Goal: Task Accomplishment & Management: Manage account settings

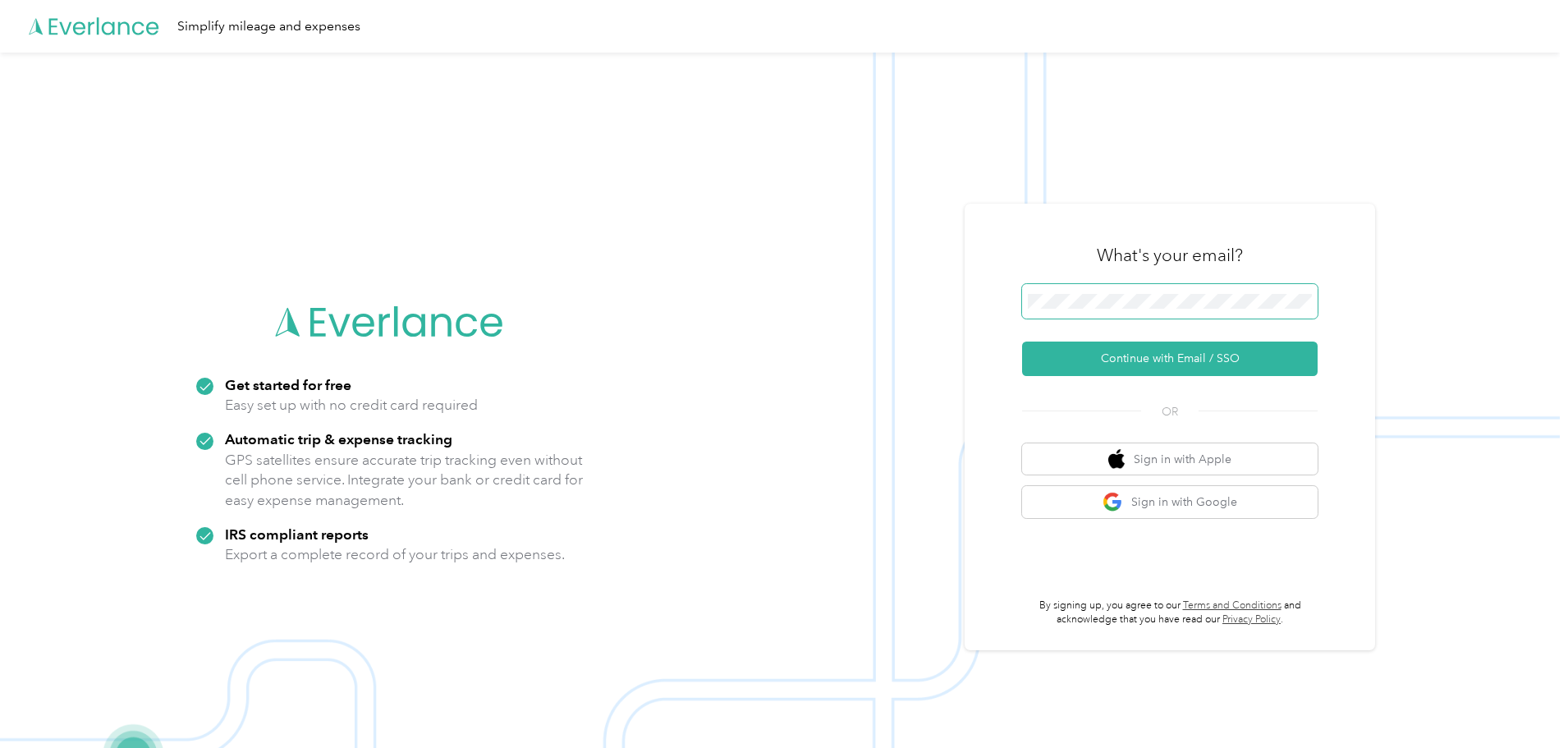
click at [1109, 292] on span at bounding box center [1170, 301] width 296 height 34
click at [1167, 352] on button "Continue with Email / SSO" at bounding box center [1170, 358] width 296 height 34
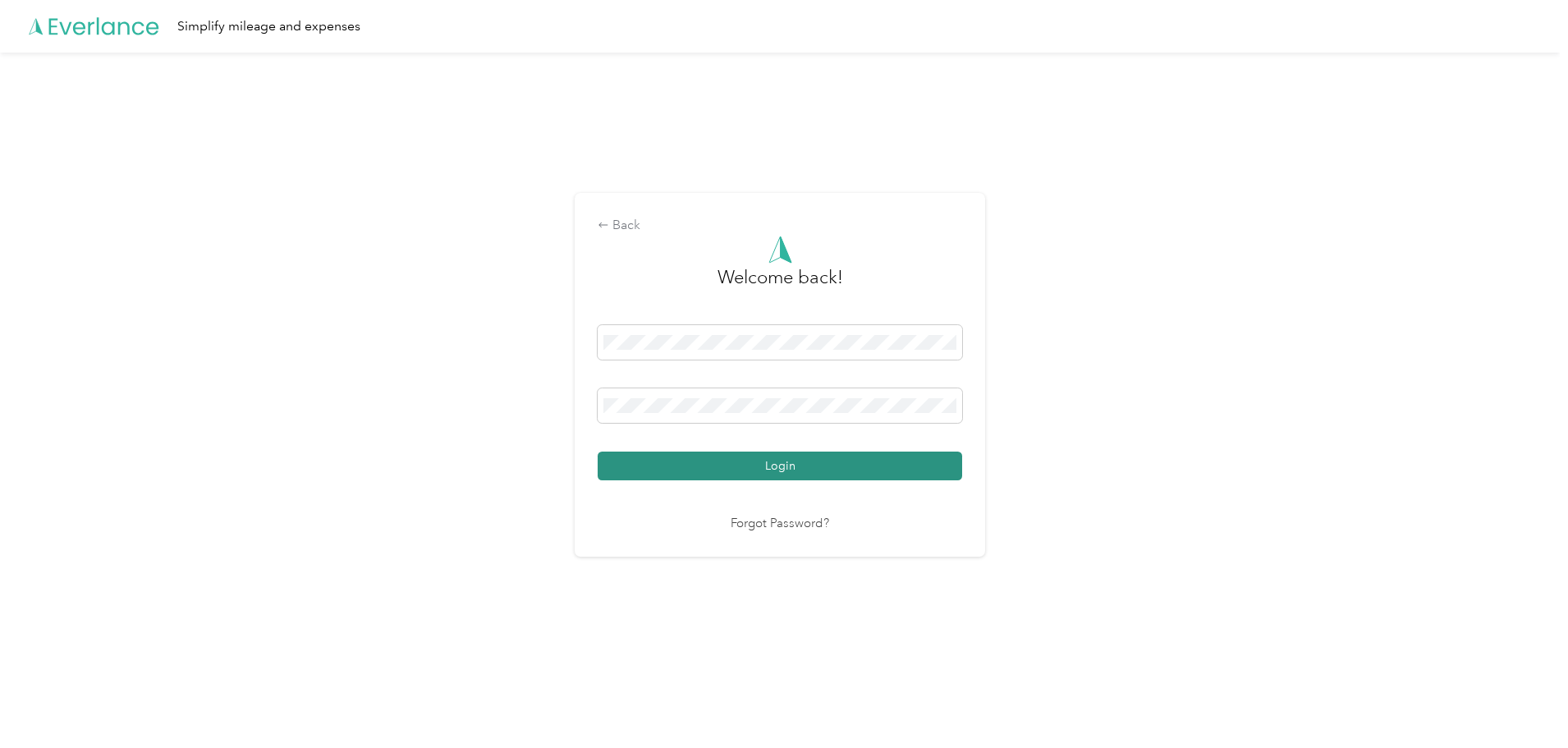
click at [825, 456] on button "Login" at bounding box center [780, 466] width 365 height 29
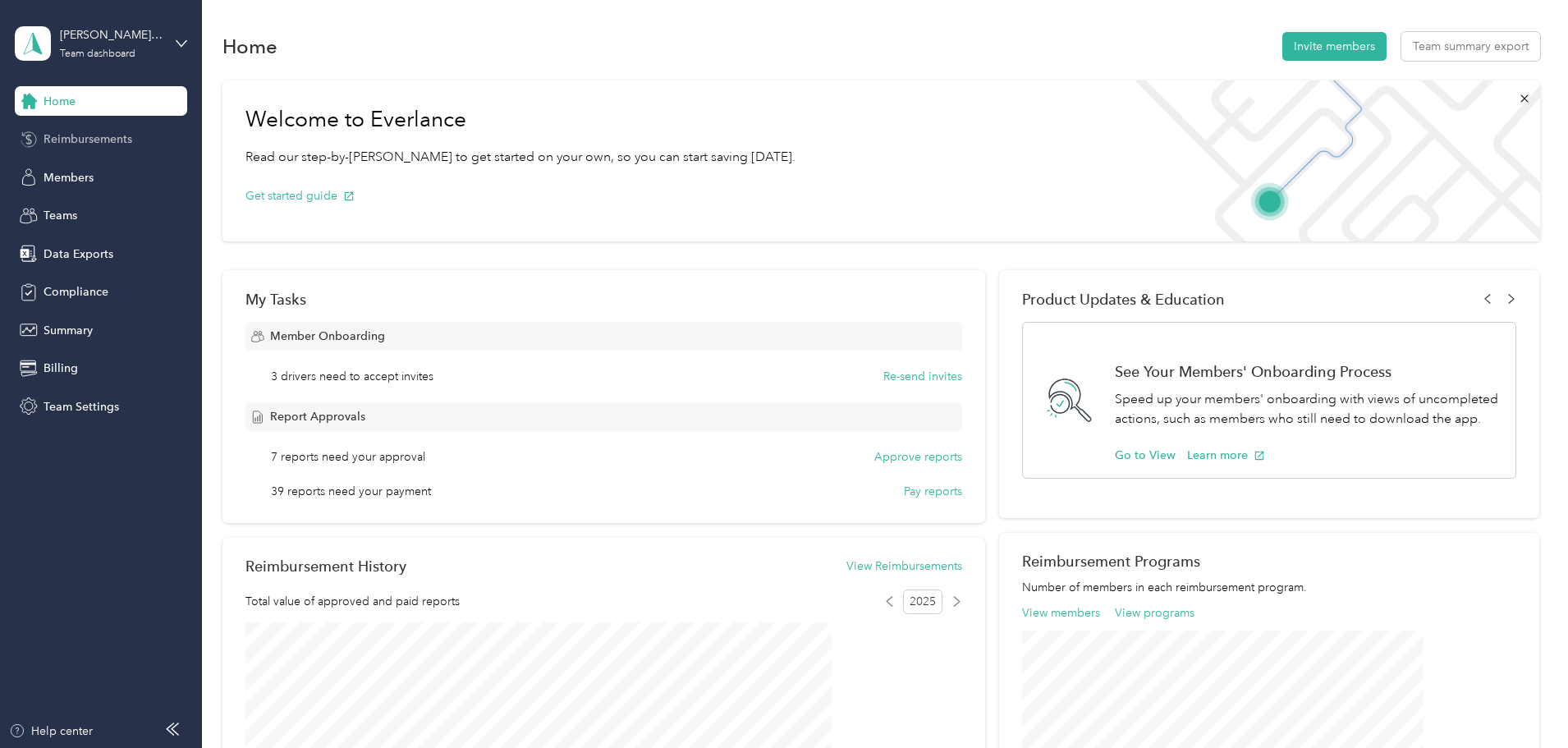
click at [66, 144] on span "Reimbursements" at bounding box center [87, 139] width 88 height 18
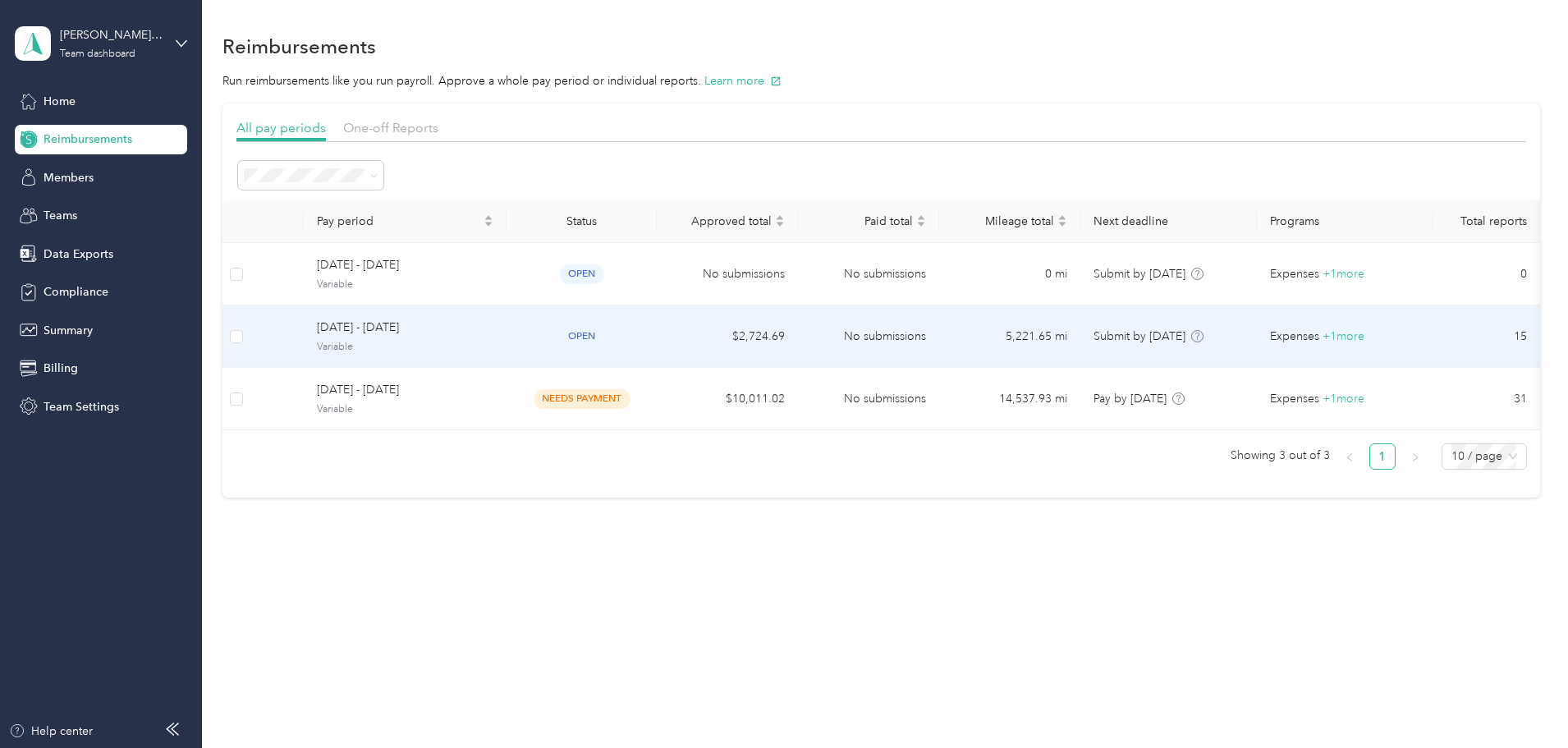
click at [797, 339] on td "$2,724.69" at bounding box center [727, 336] width 141 height 62
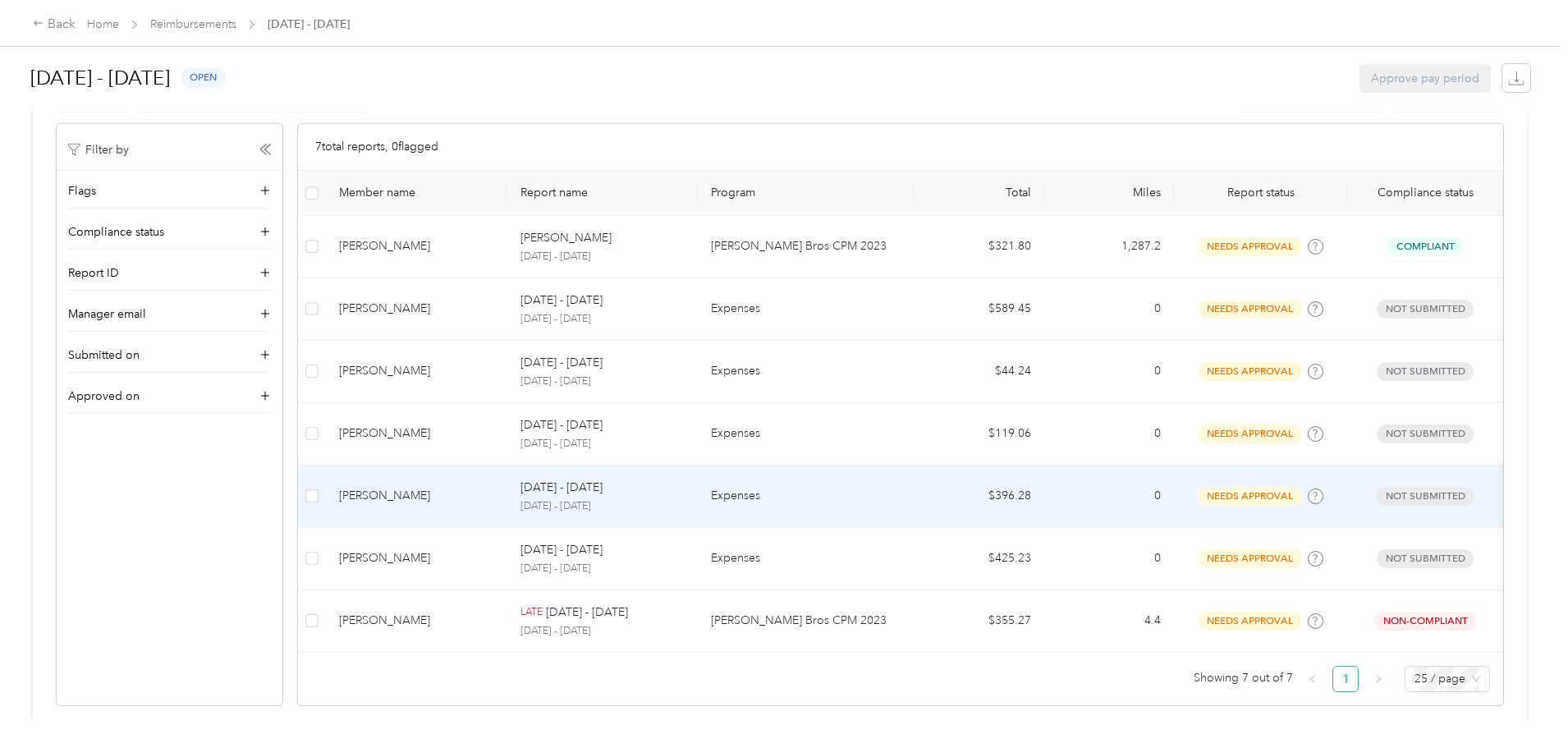
scroll to position [324, 0]
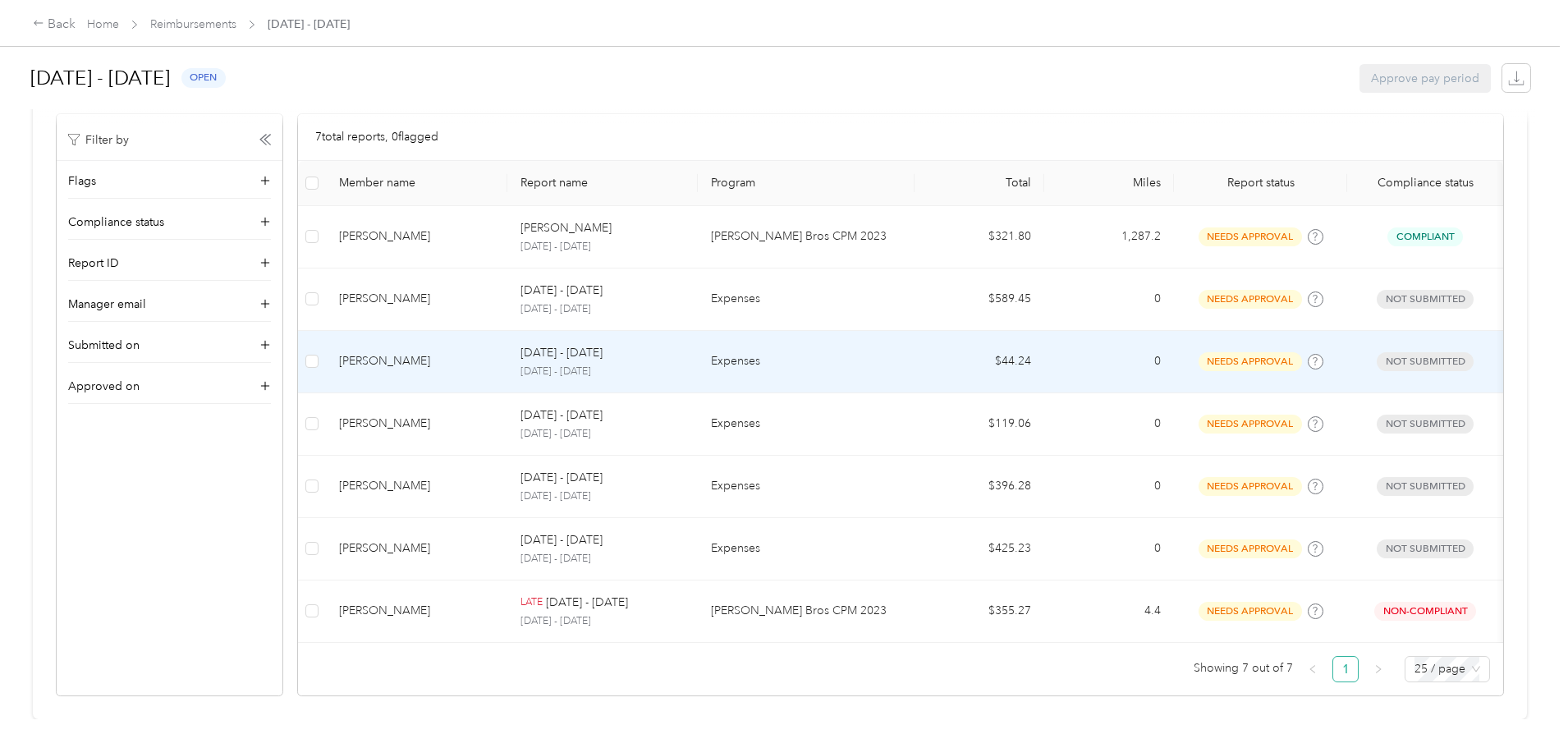
click at [825, 352] on p "Expenses" at bounding box center [806, 361] width 191 height 18
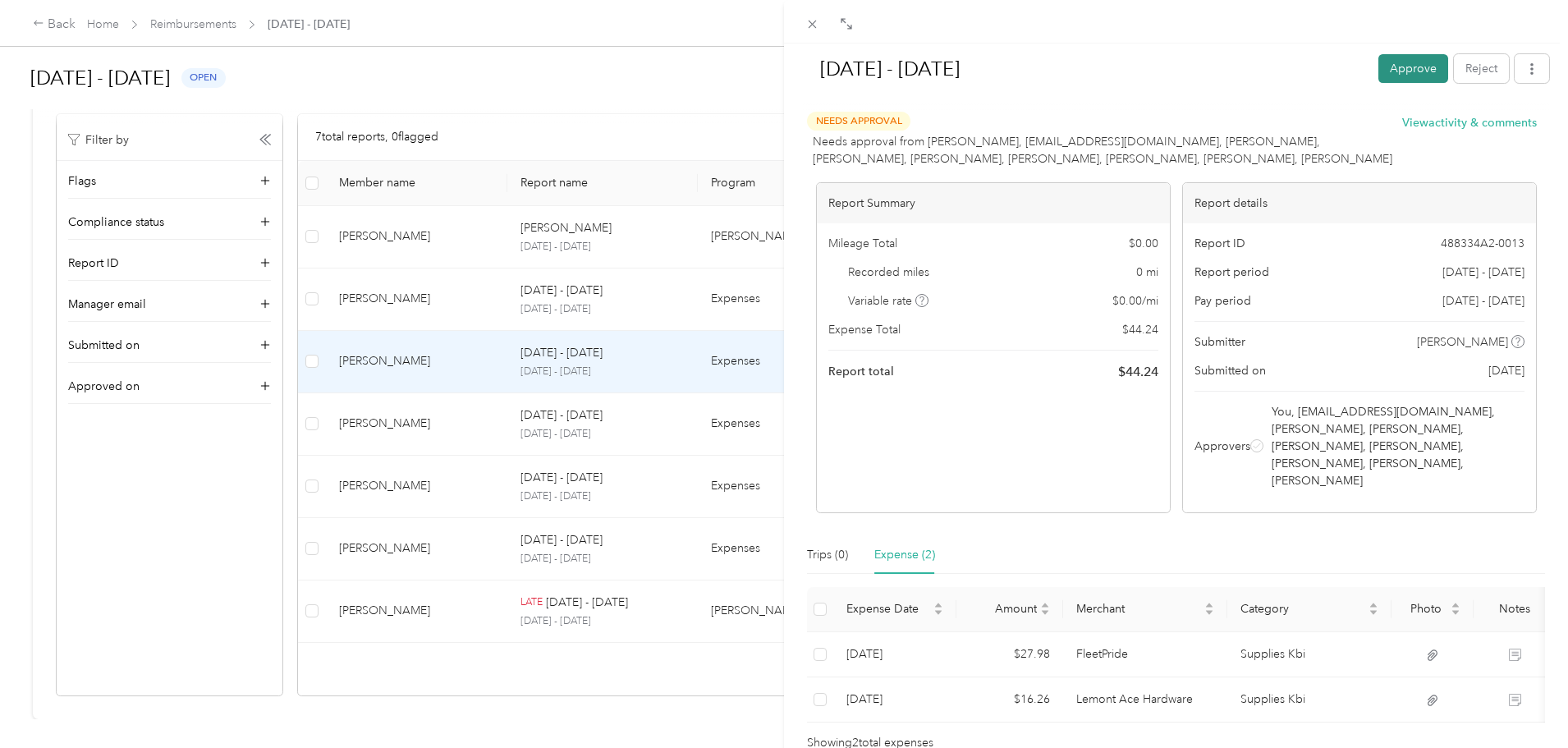
click at [1381, 76] on button "Approve" at bounding box center [1413, 68] width 70 height 29
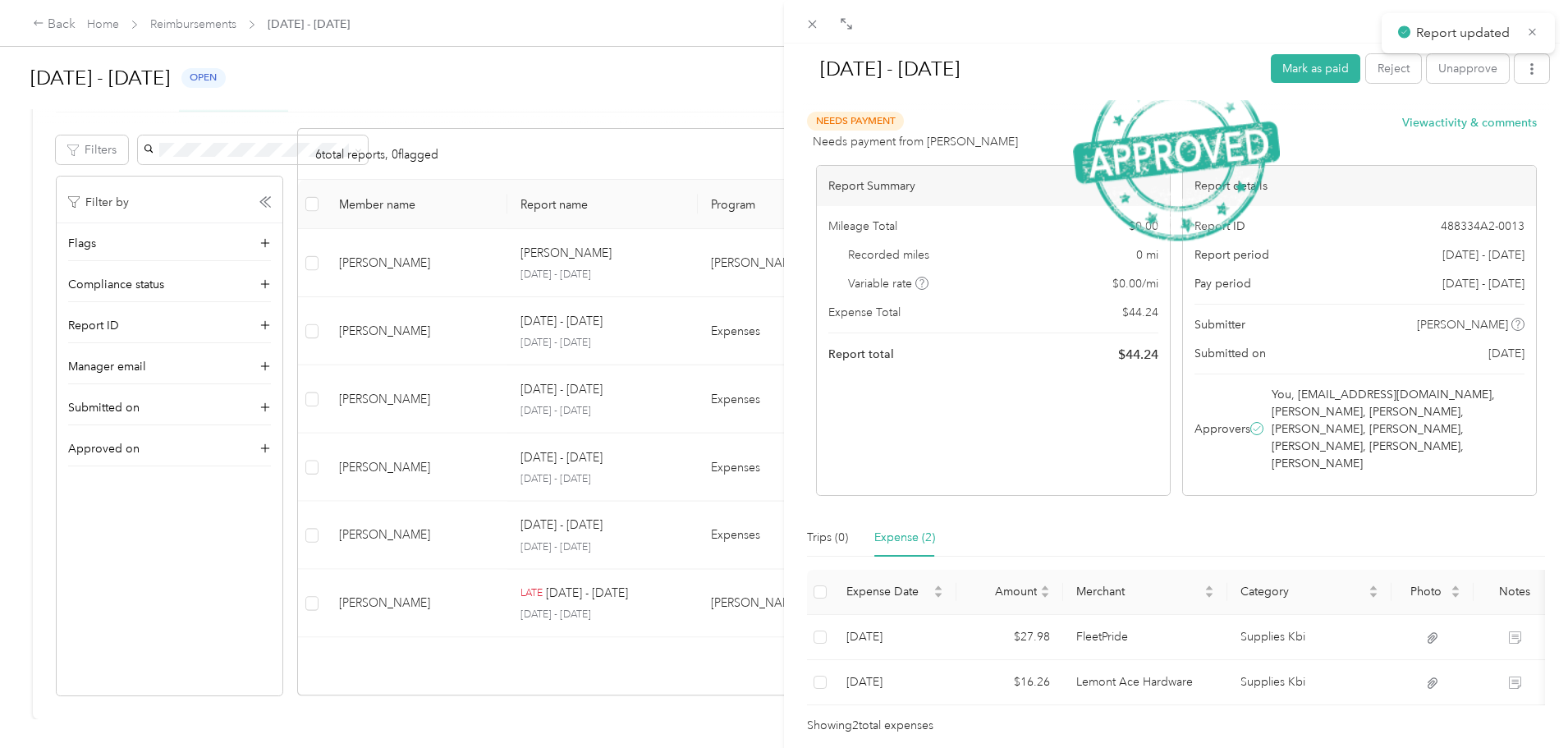
scroll to position [261, 0]
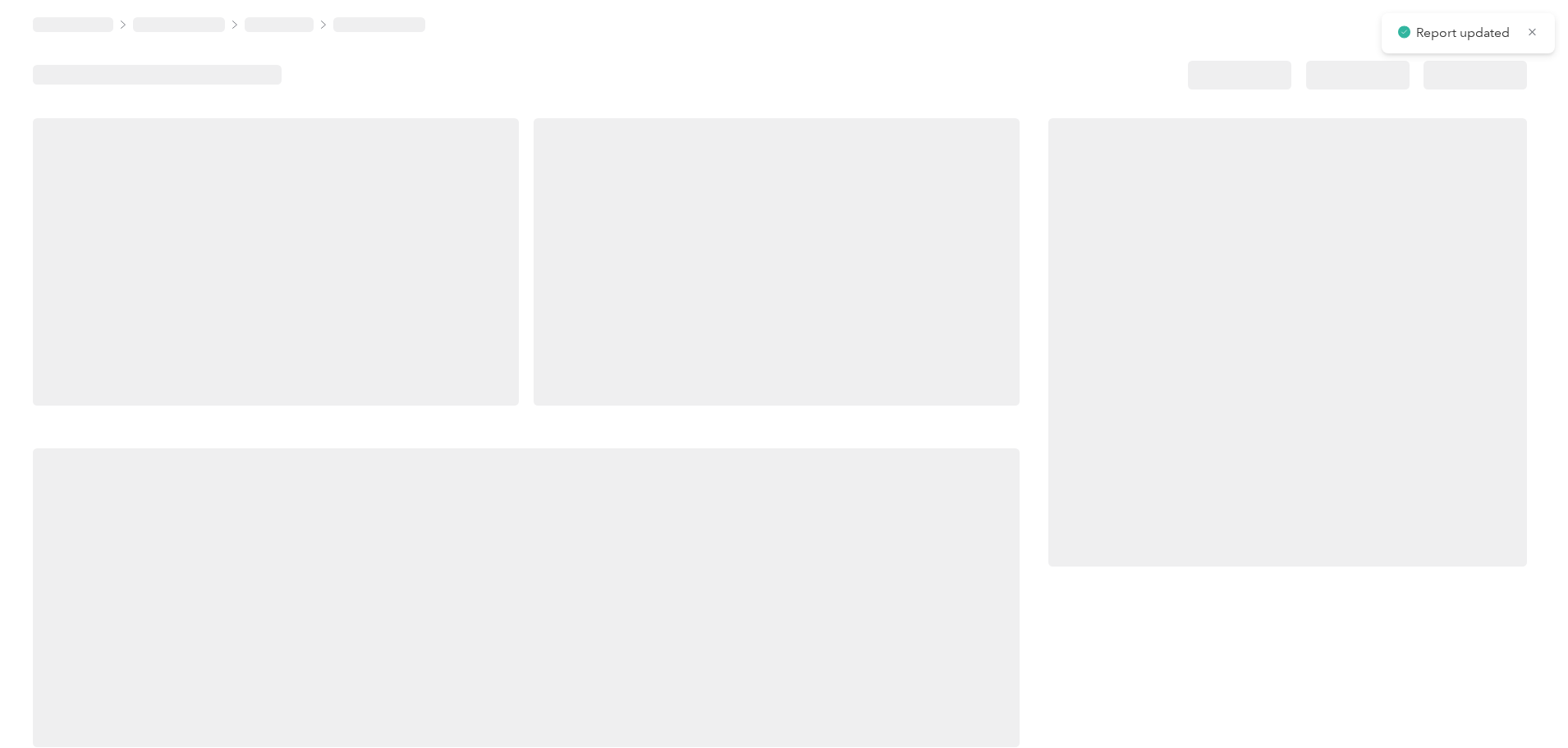
click at [806, 22] on div at bounding box center [780, 25] width 1494 height 15
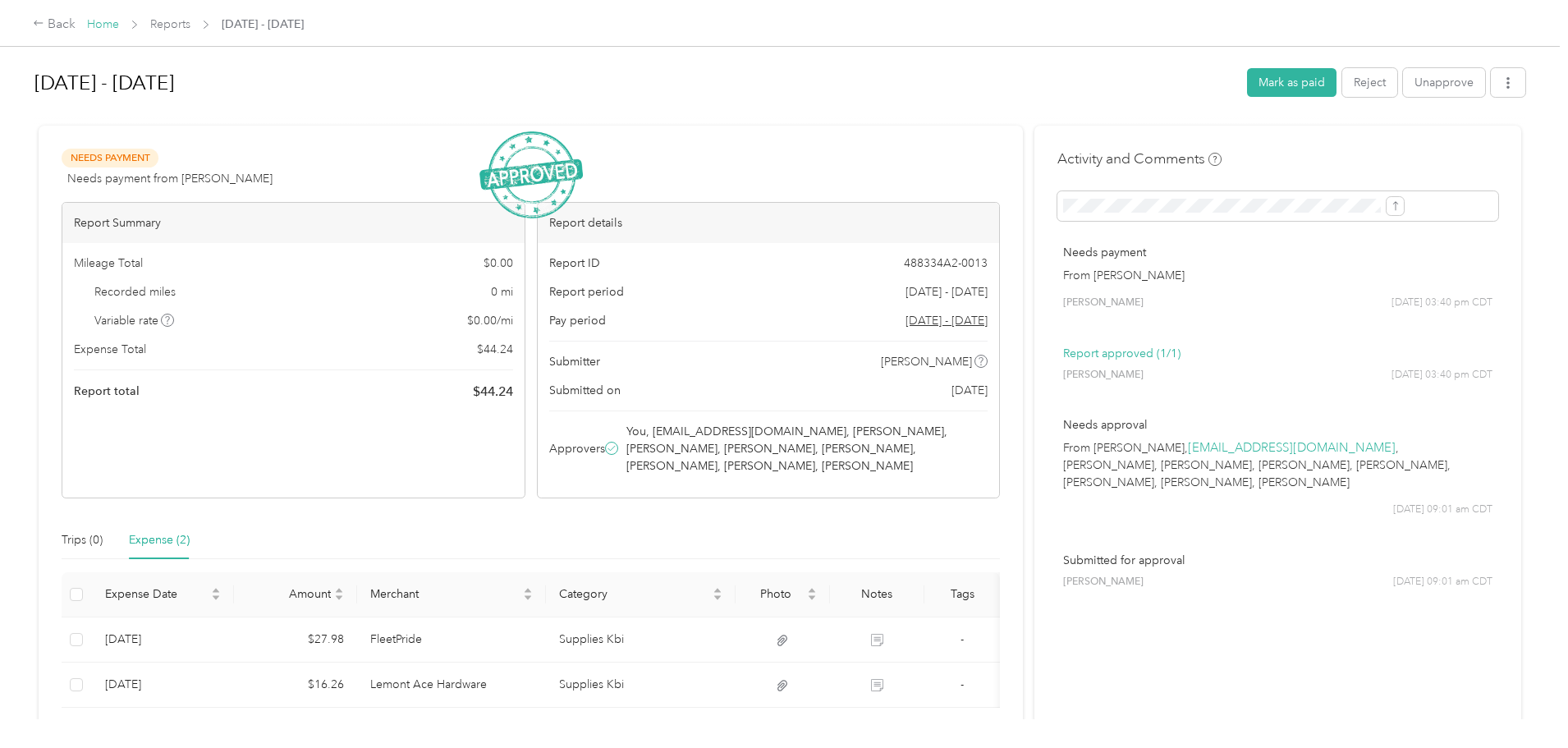
click at [119, 24] on link "Home" at bounding box center [103, 24] width 32 height 14
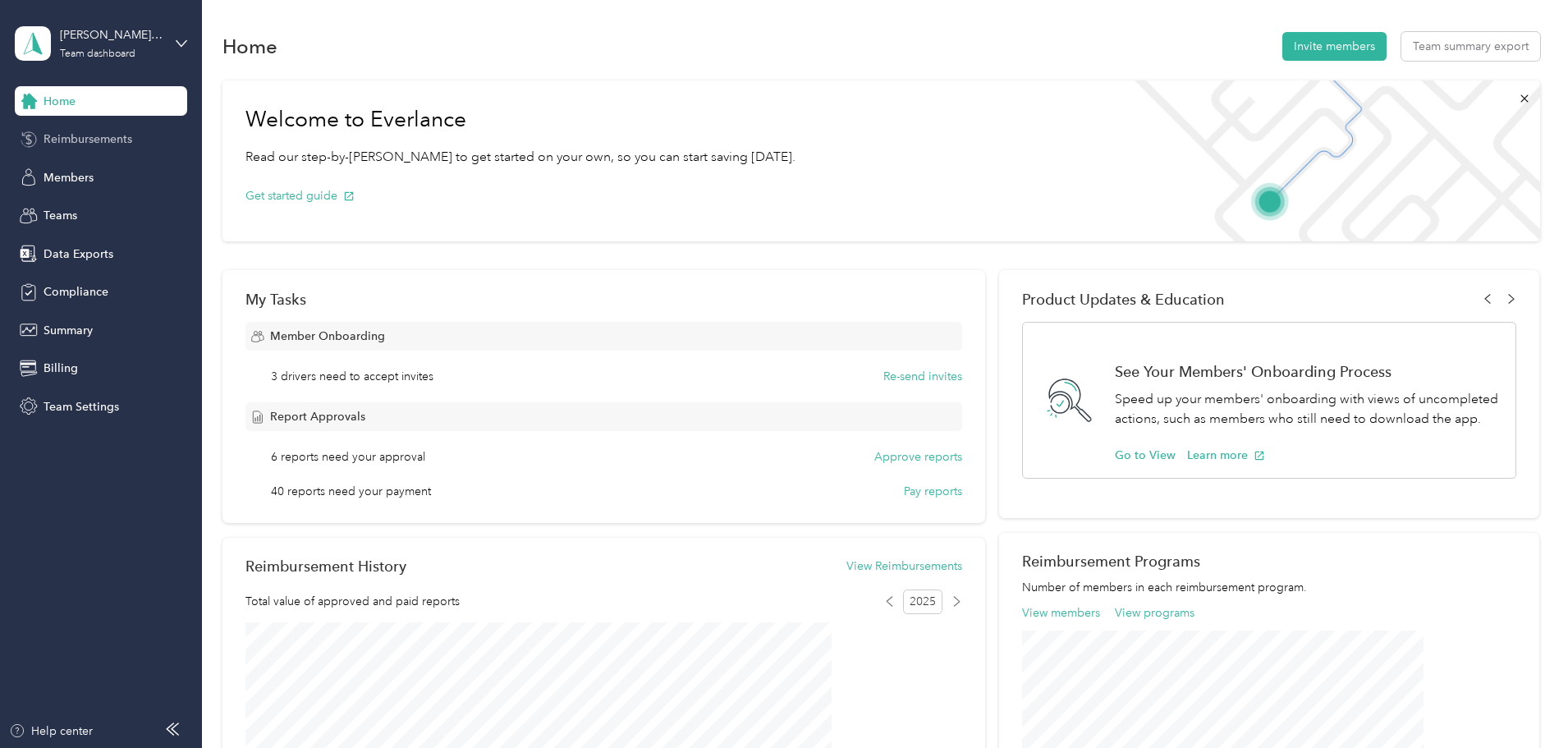
click at [109, 131] on span "Reimbursements" at bounding box center [87, 139] width 88 height 18
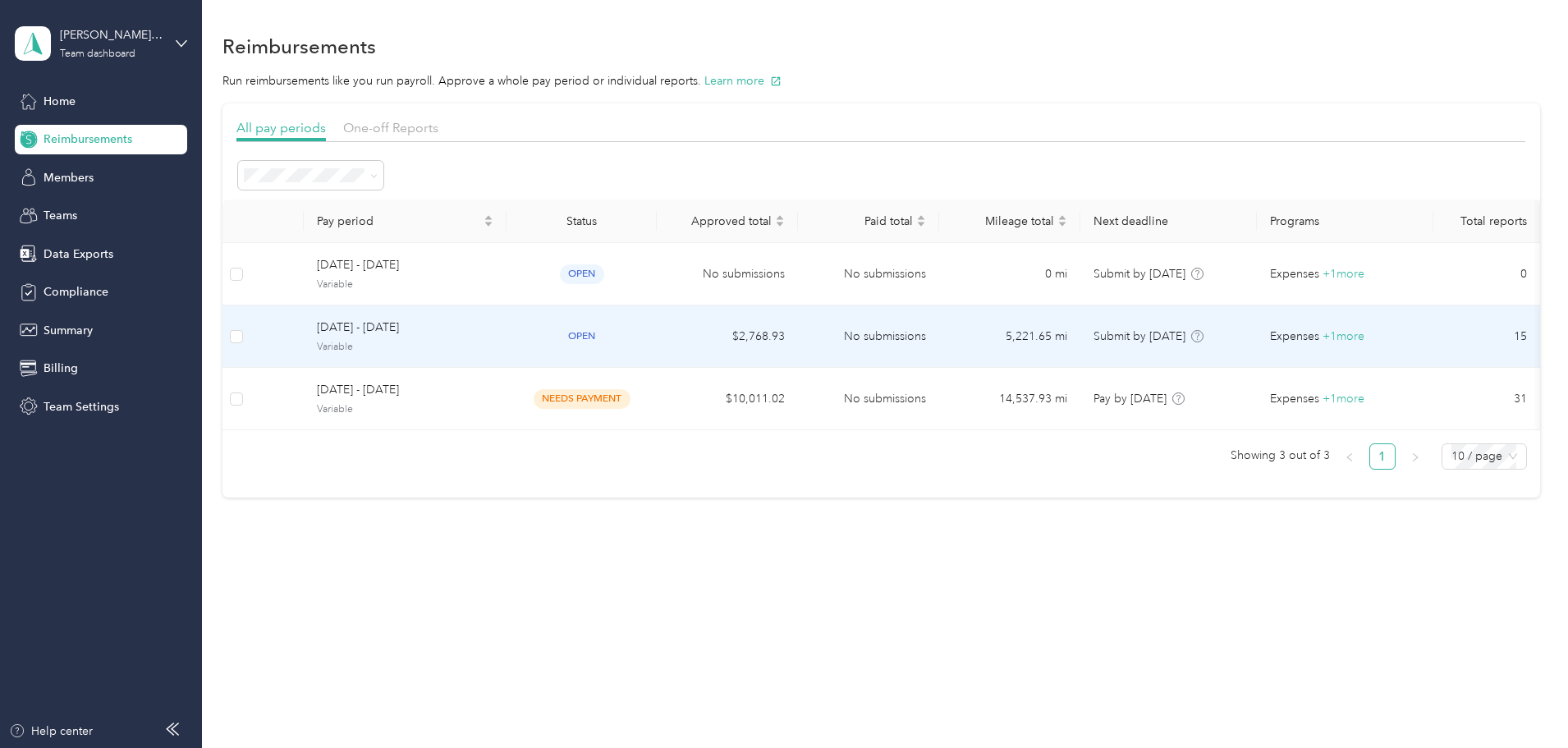
click at [929, 341] on td "No submissions" at bounding box center [868, 336] width 141 height 62
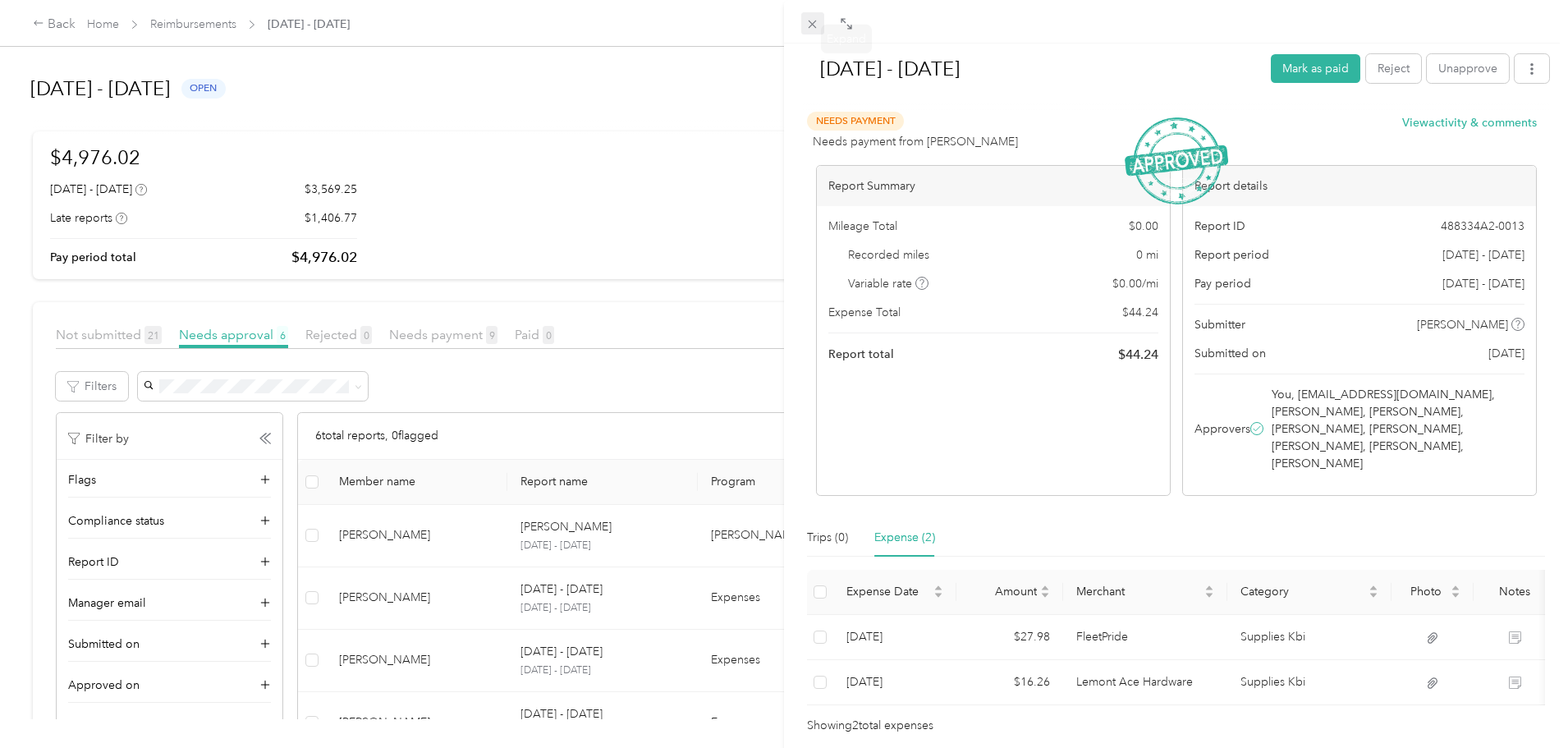
click at [813, 21] on icon at bounding box center [812, 24] width 14 height 14
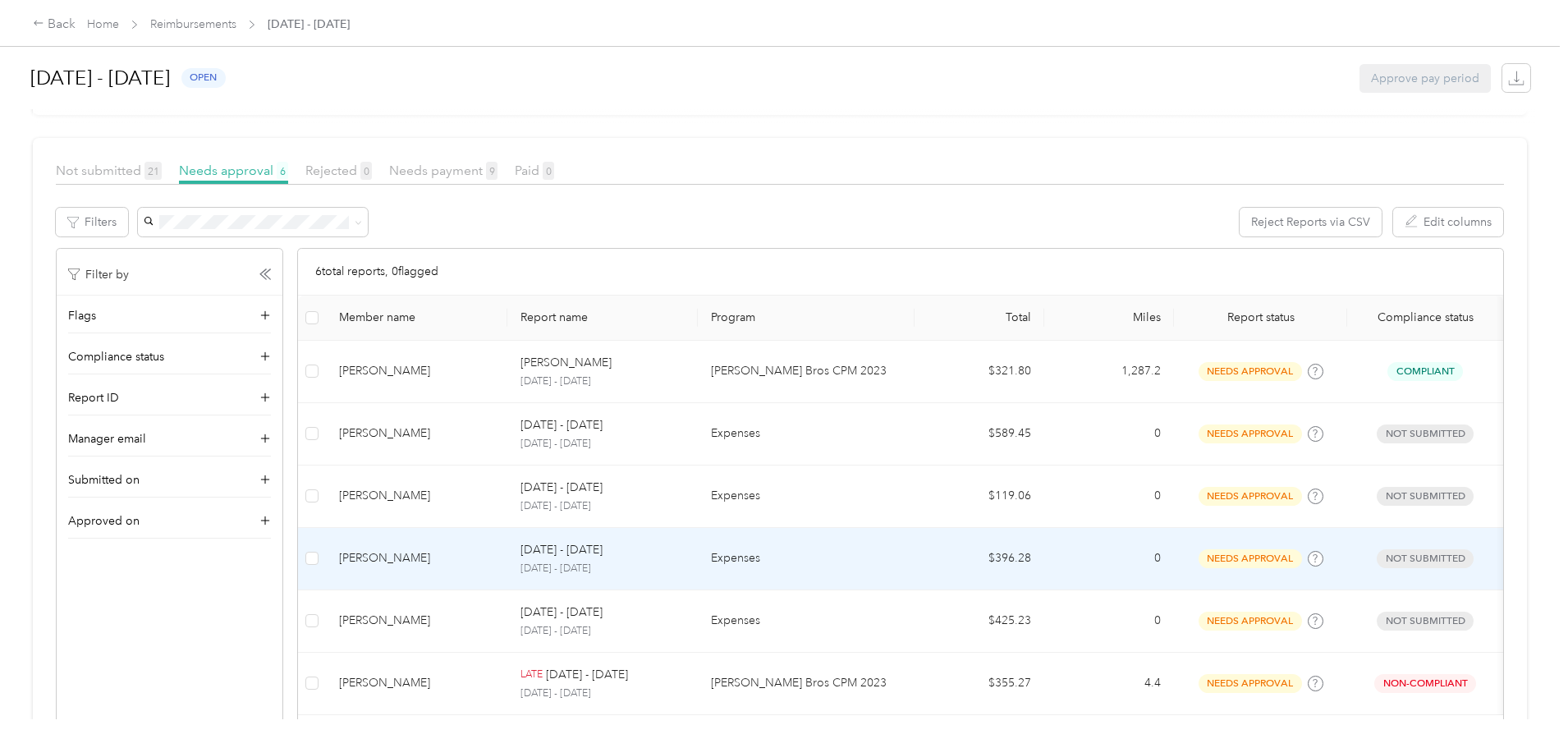
scroll to position [82, 0]
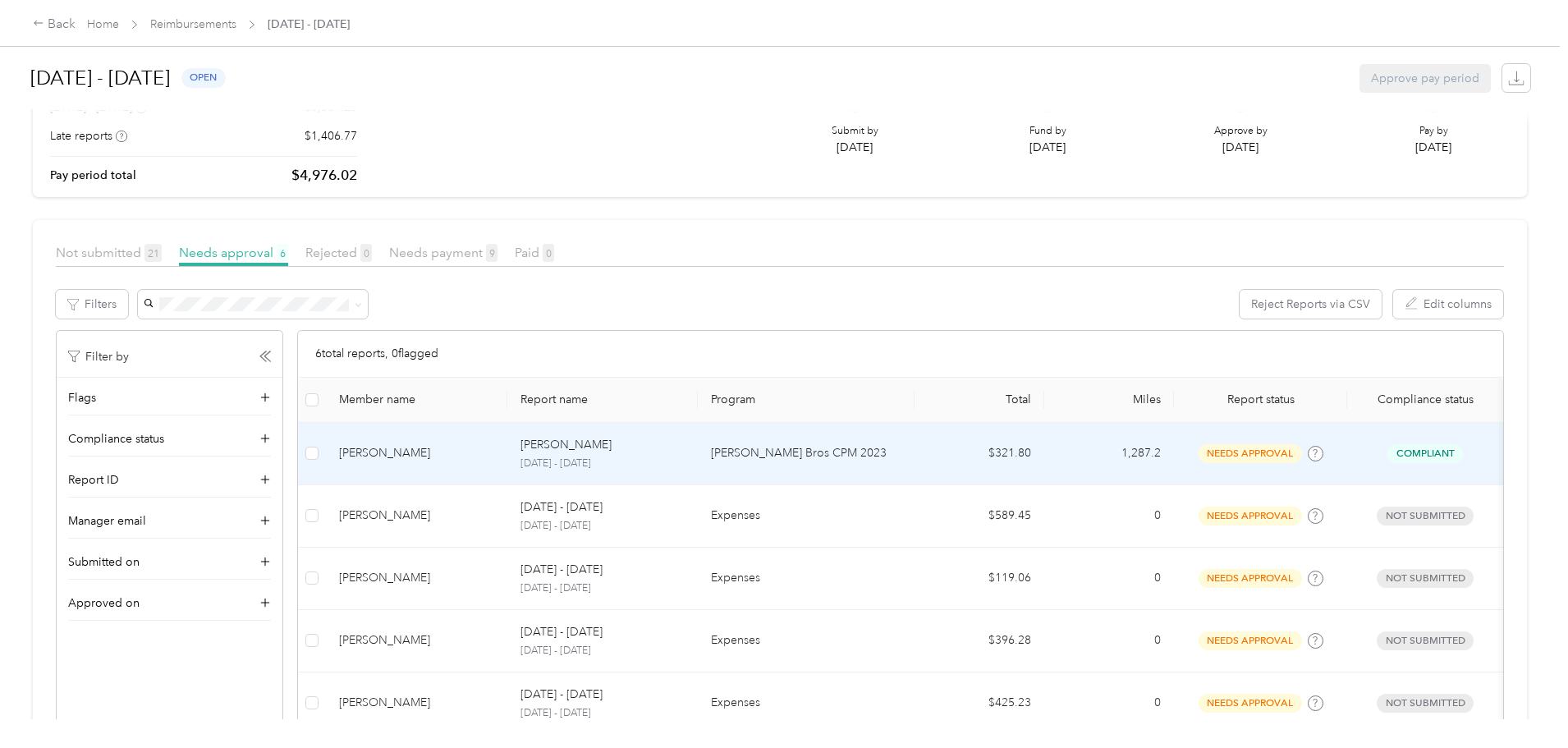
click at [853, 457] on p "[PERSON_NAME] Bros CPM 2023" at bounding box center [806, 452] width 191 height 18
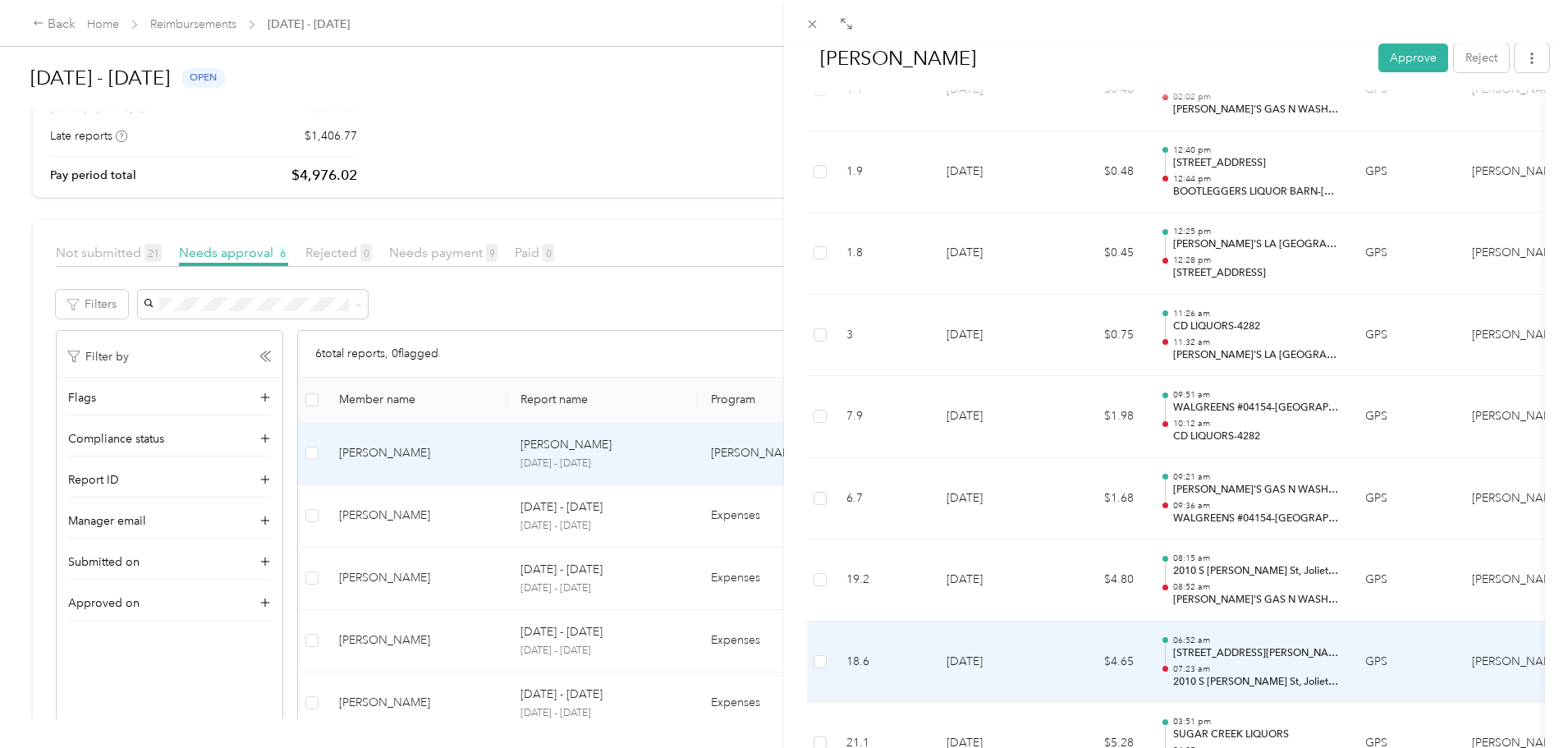
scroll to position [4187, 0]
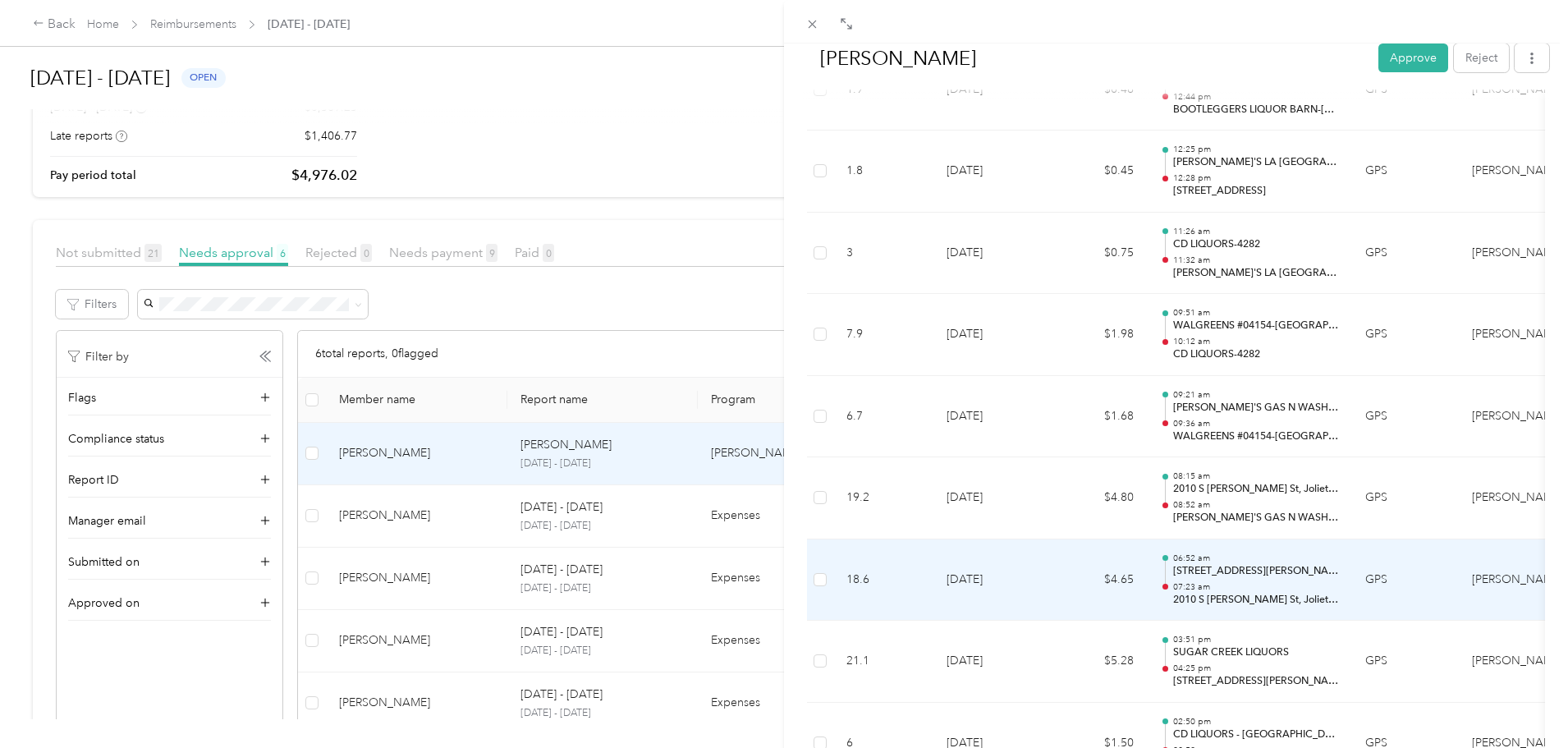
click at [1078, 566] on td "$4.65" at bounding box center [1097, 581] width 98 height 82
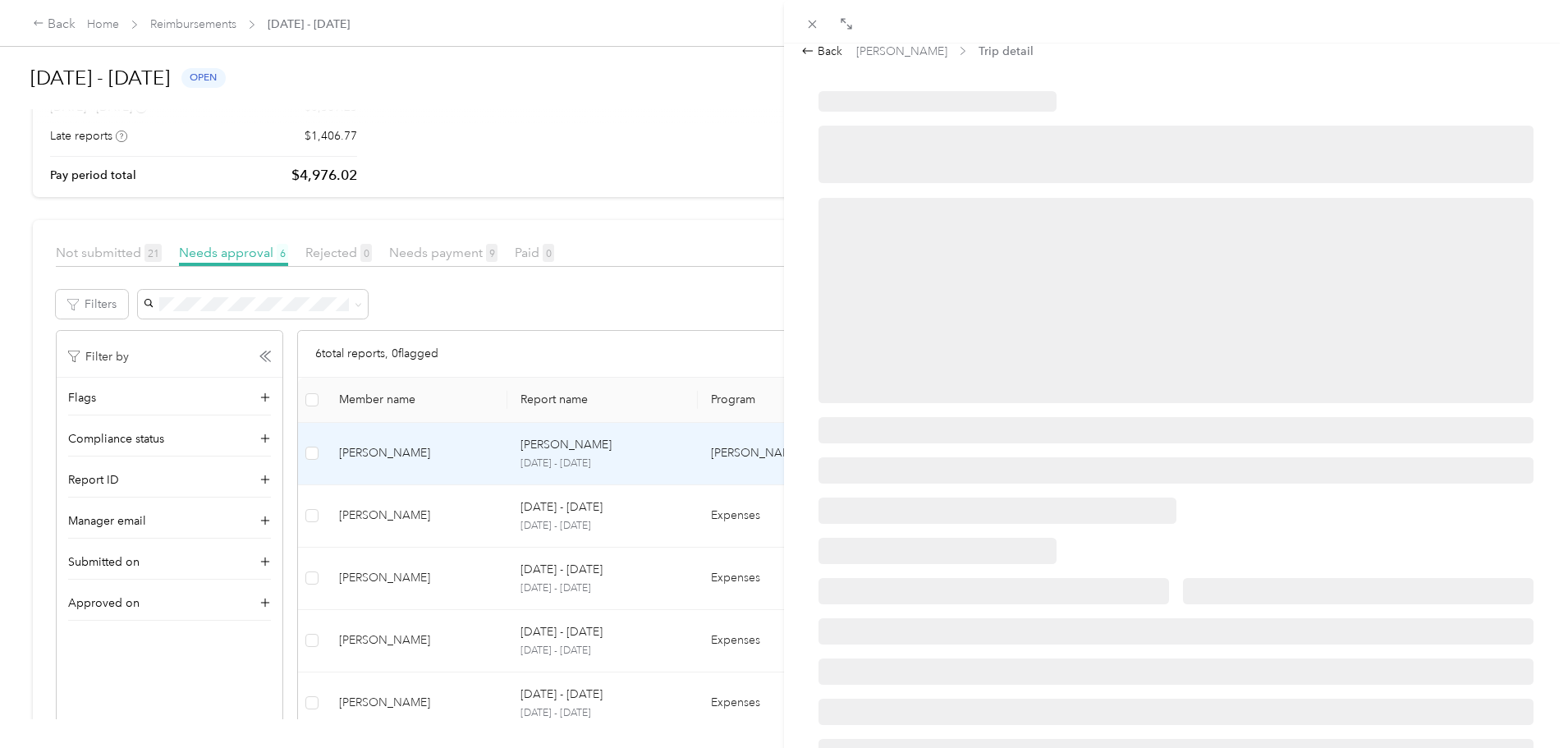
scroll to position [0, 0]
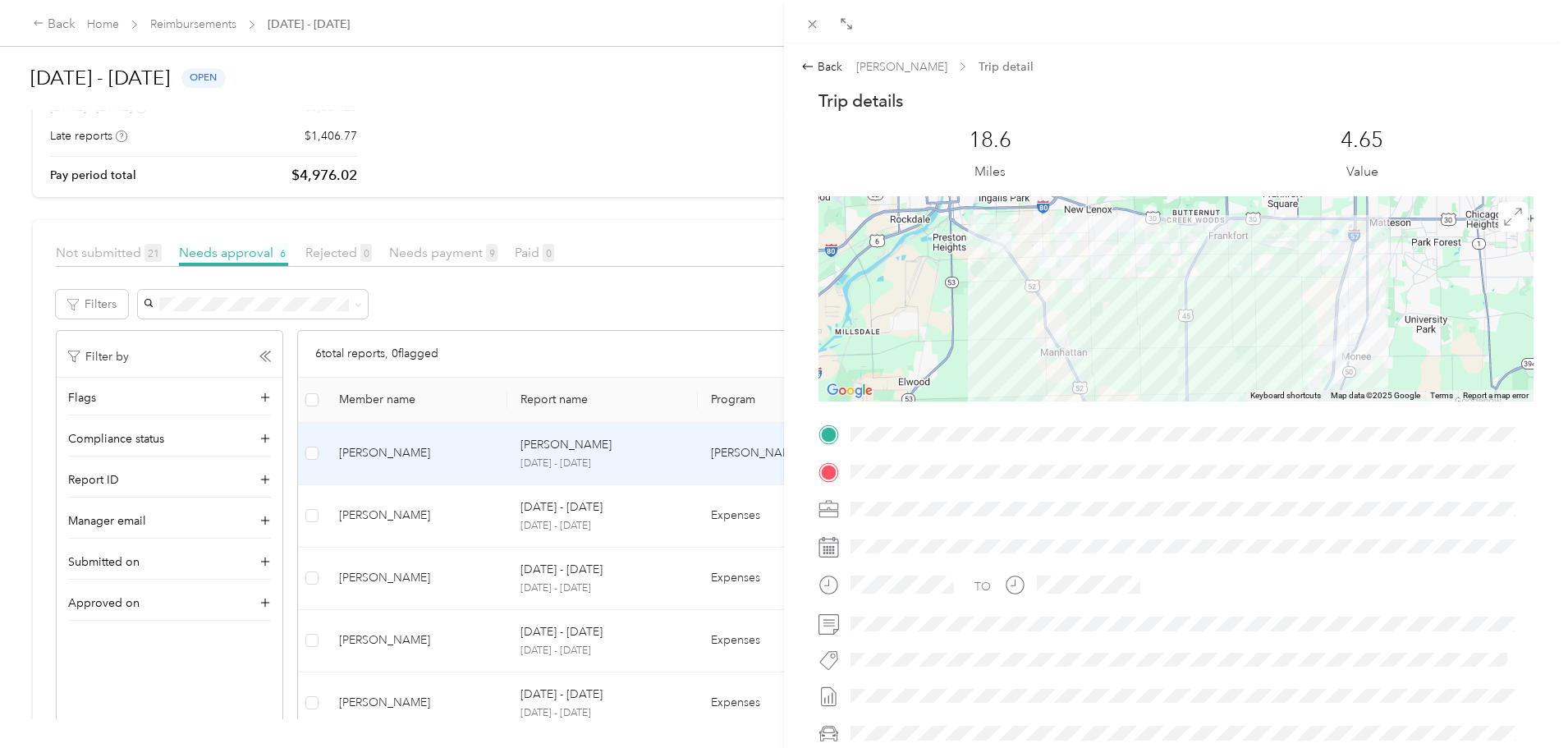
click at [1181, 382] on div at bounding box center [1176, 298] width 715 height 205
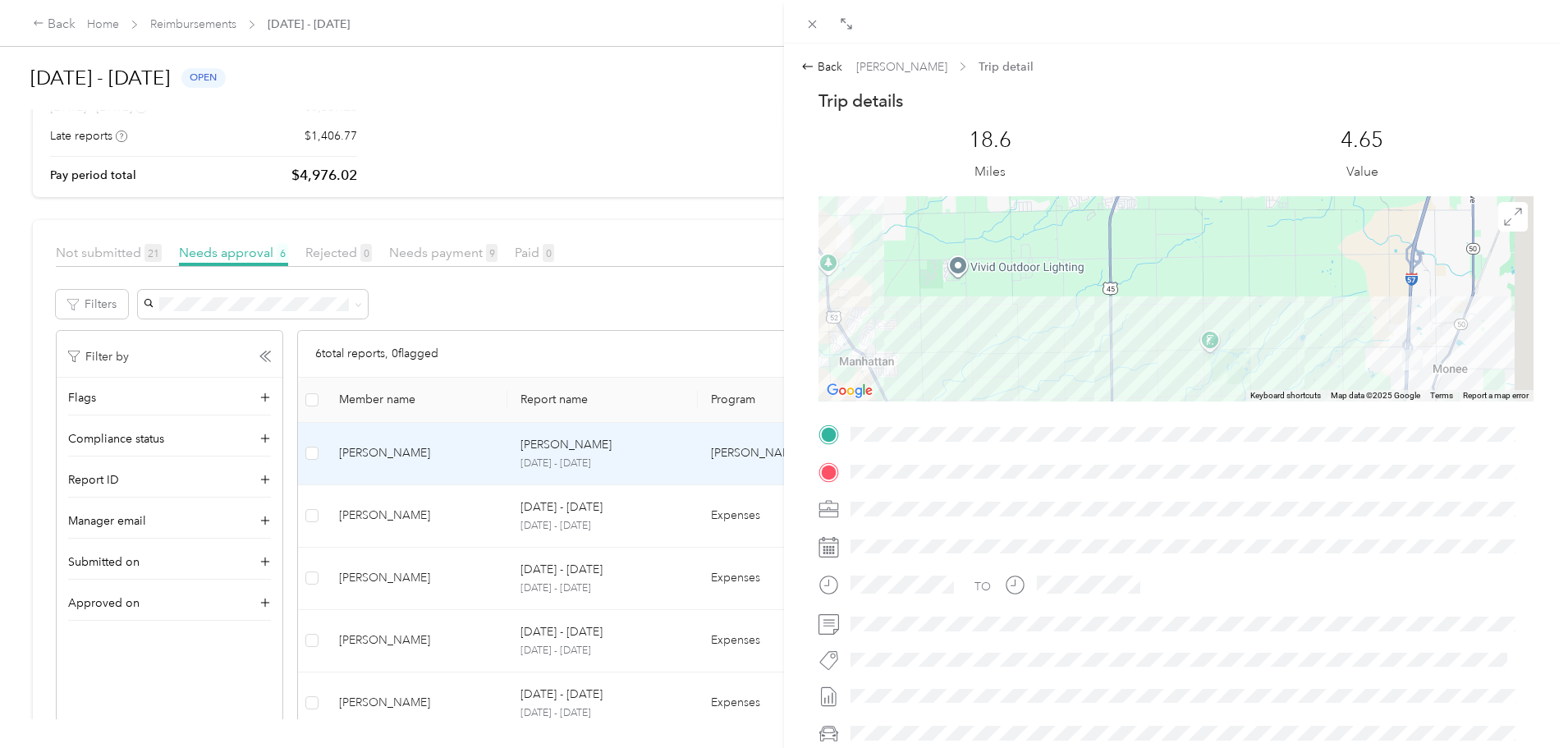
drag, startPoint x: 1235, startPoint y: 318, endPoint x: 1113, endPoint y: 273, distance: 130.0
click at [1121, 274] on div at bounding box center [1176, 298] width 715 height 205
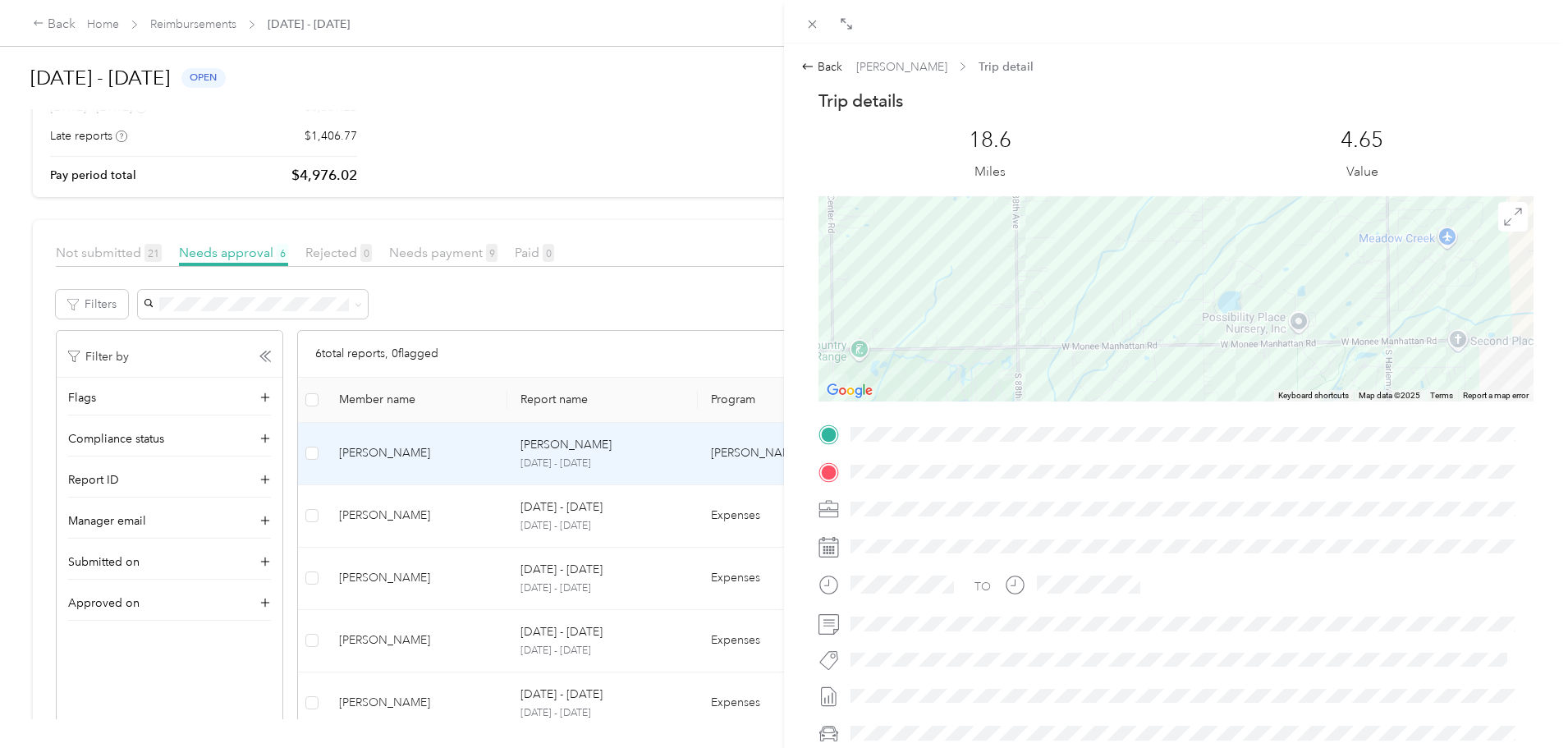
drag, startPoint x: 1299, startPoint y: 303, endPoint x: 1100, endPoint y: 286, distance: 199.7
click at [1107, 287] on div at bounding box center [1176, 298] width 715 height 205
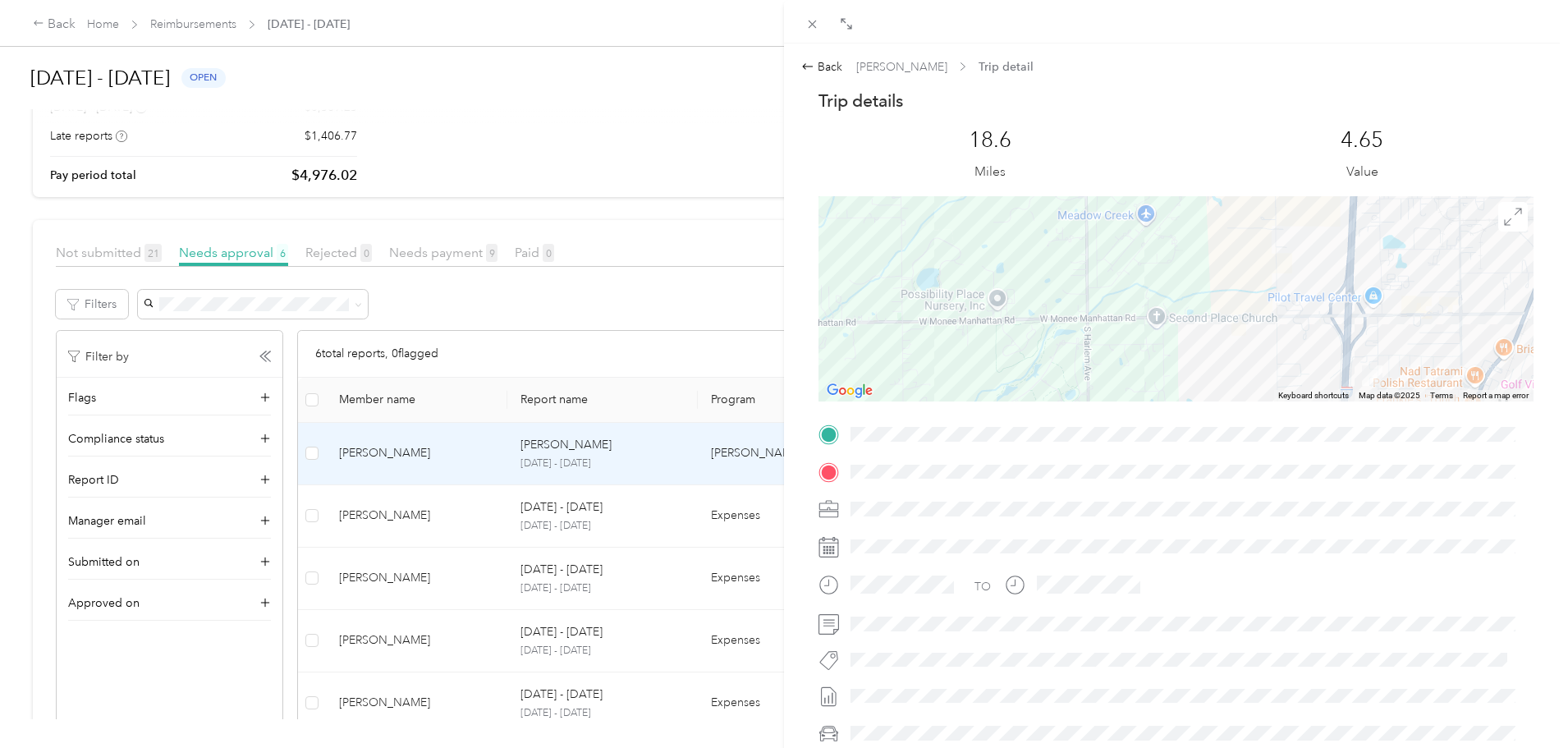
drag, startPoint x: 1168, startPoint y: 293, endPoint x: 1113, endPoint y: 276, distance: 57.6
click at [1140, 283] on div at bounding box center [1176, 298] width 715 height 205
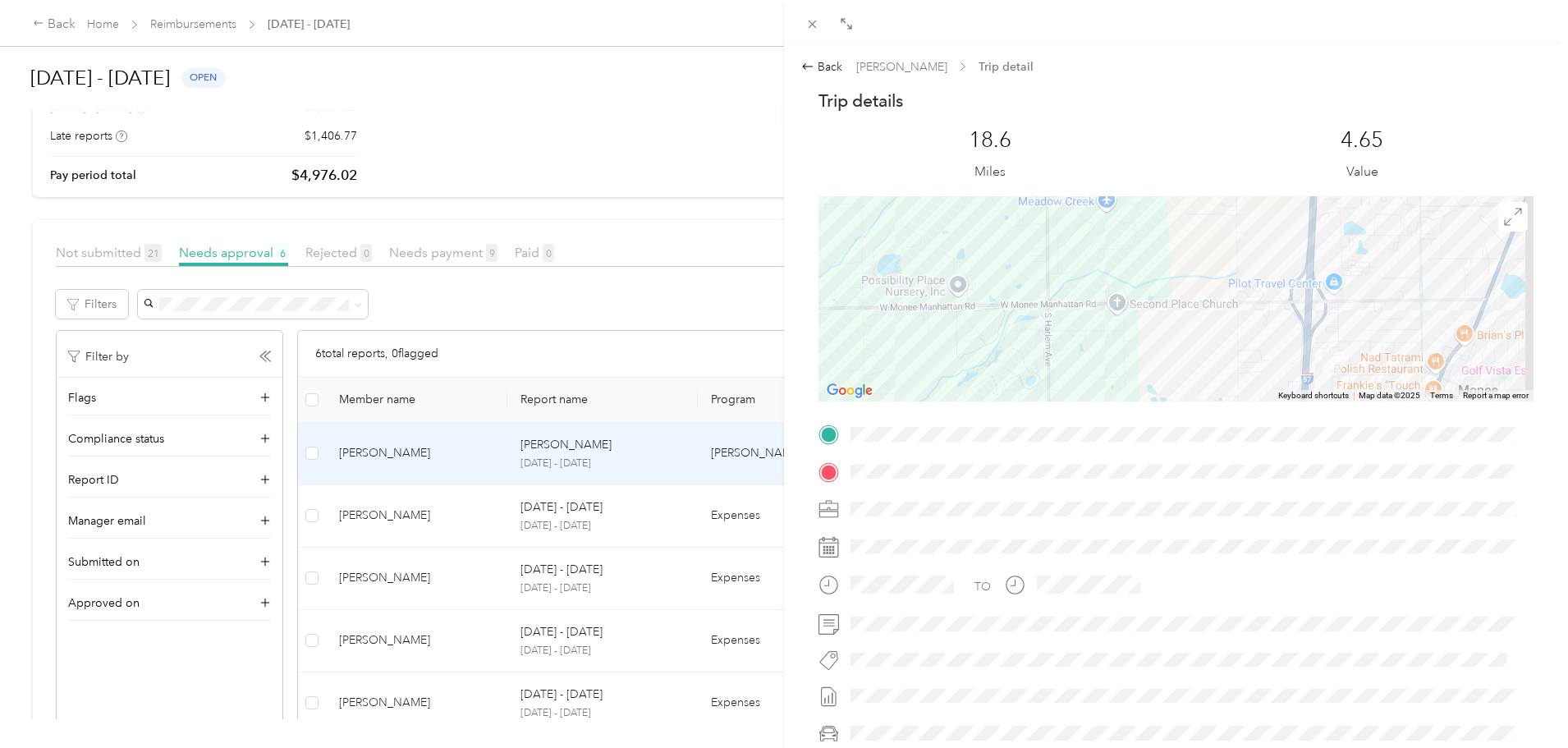
drag, startPoint x: 1113, startPoint y: 276, endPoint x: 1004, endPoint y: 261, distance: 110.0
click at [1089, 271] on div at bounding box center [1176, 298] width 715 height 205
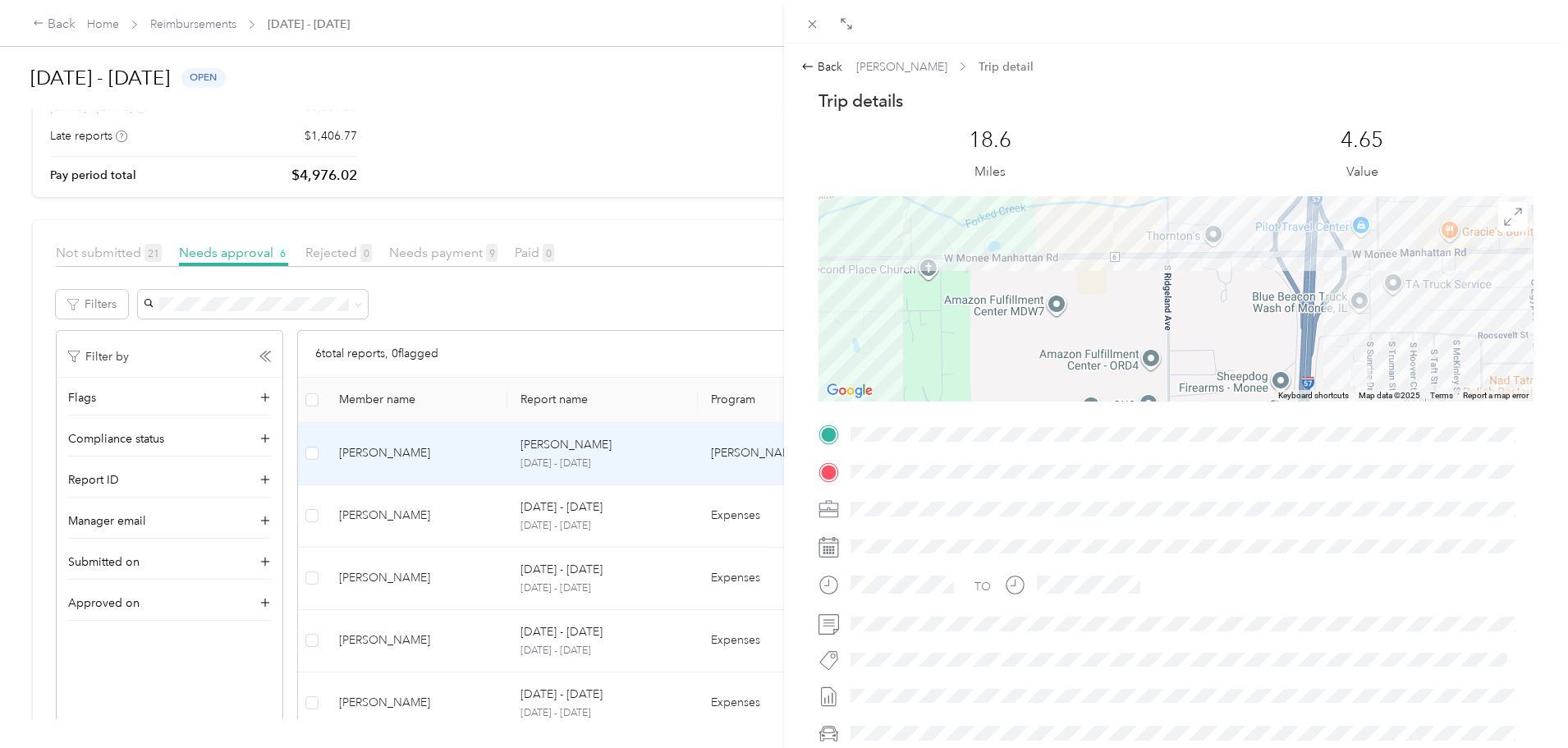
drag, startPoint x: 1198, startPoint y: 321, endPoint x: 1095, endPoint y: 281, distance: 110.5
click at [1095, 281] on div at bounding box center [1176, 298] width 715 height 205
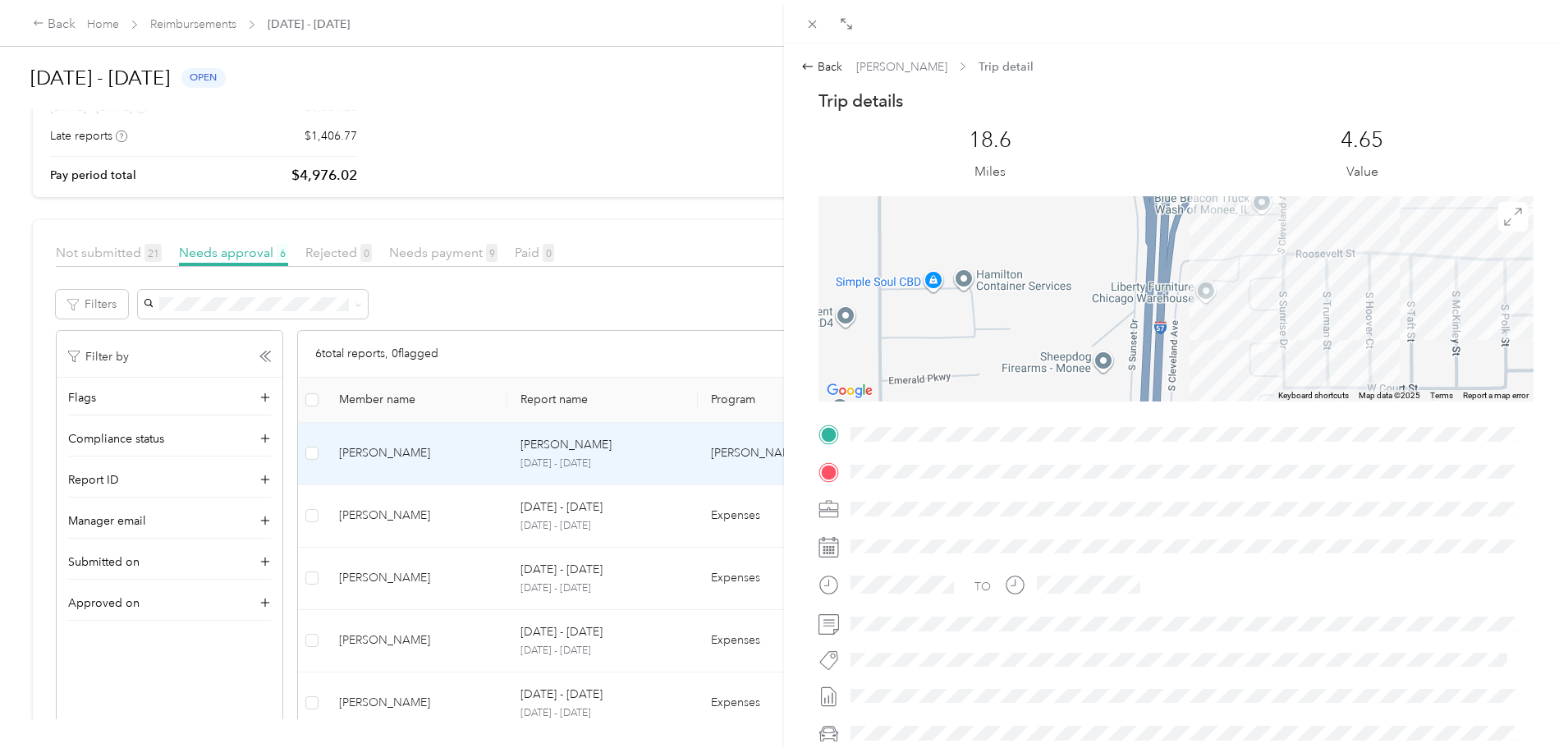
drag, startPoint x: 1184, startPoint y: 320, endPoint x: 1122, endPoint y: 304, distance: 64.0
click at [1129, 306] on div at bounding box center [1176, 298] width 715 height 205
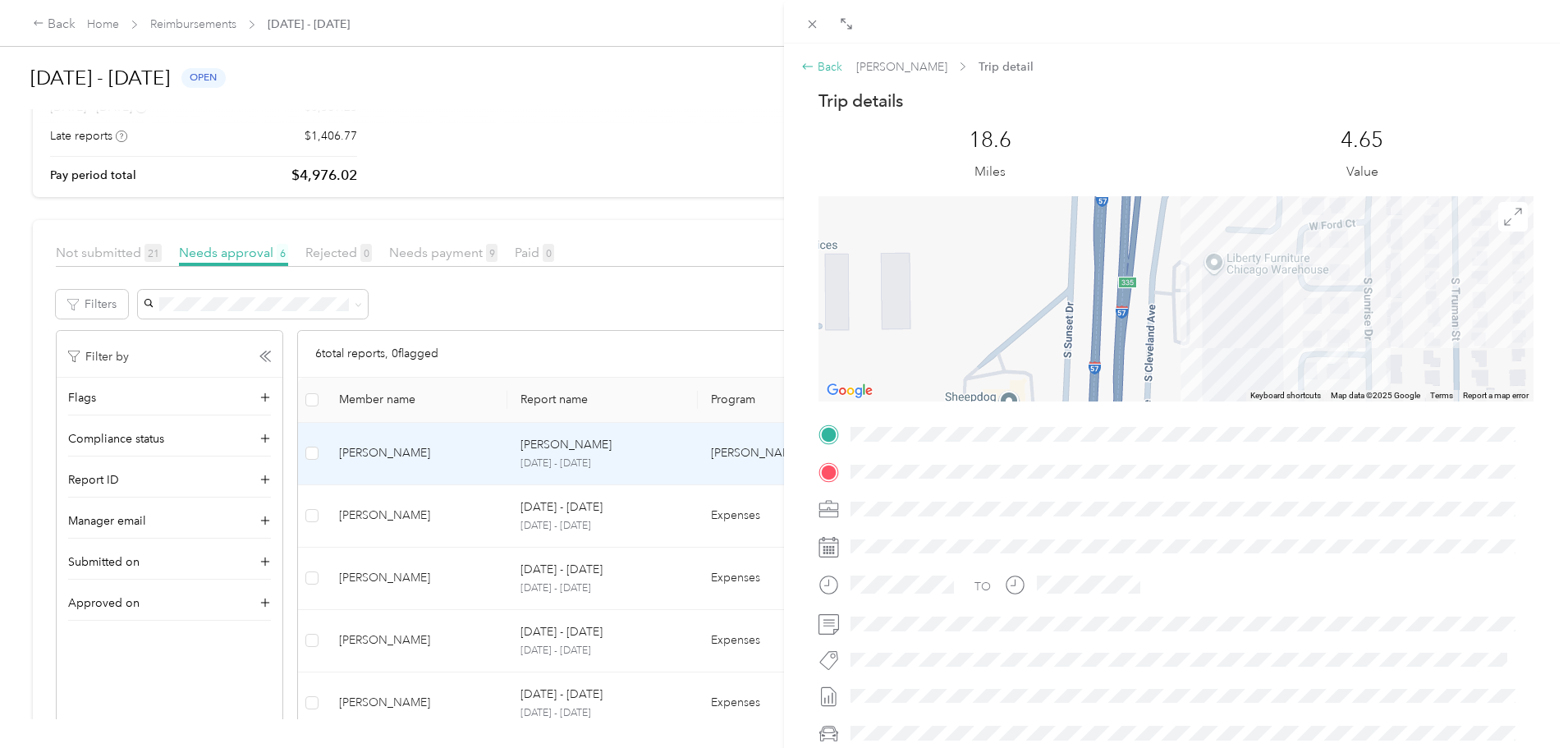
click at [831, 62] on div "Back" at bounding box center [821, 66] width 41 height 18
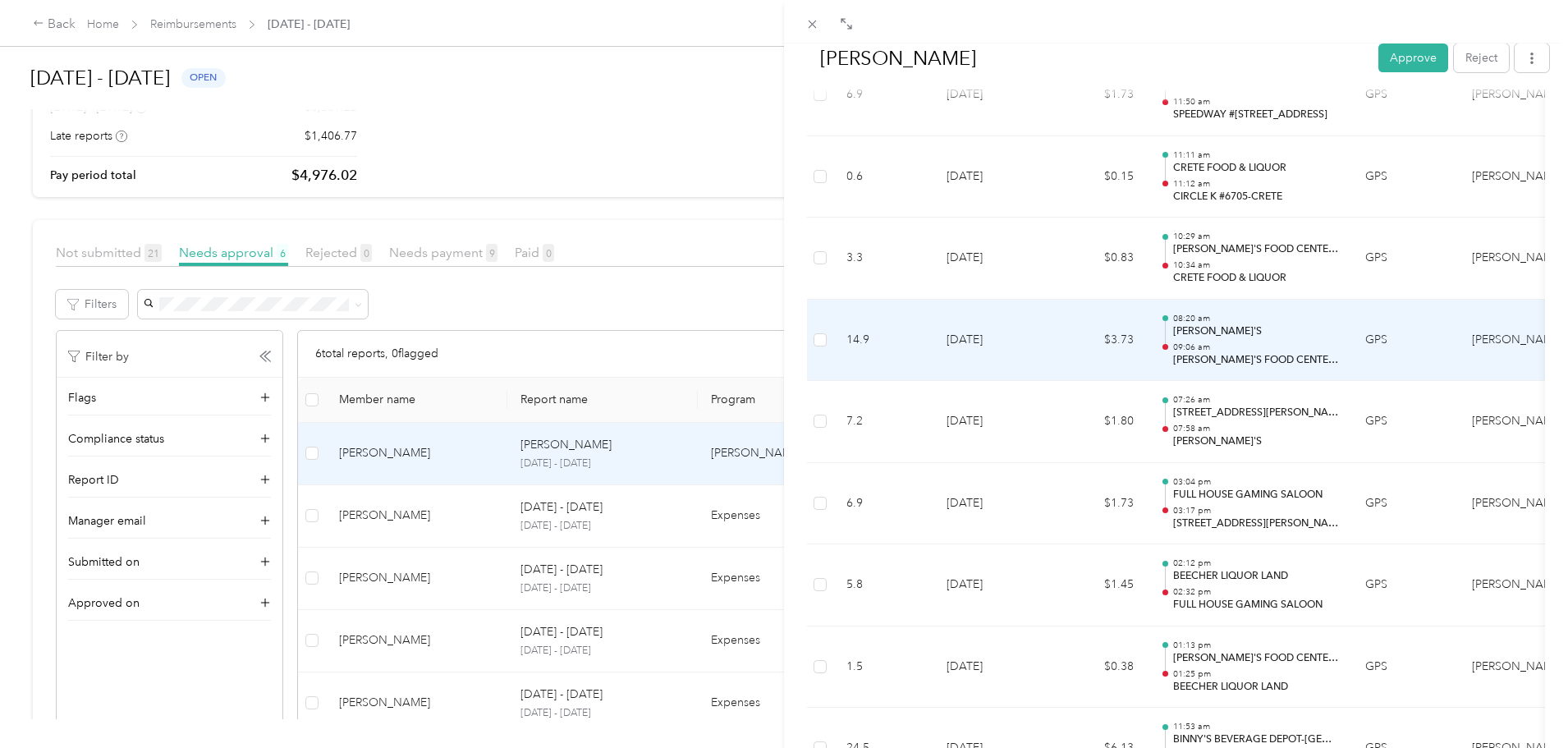
scroll to position [8866, 0]
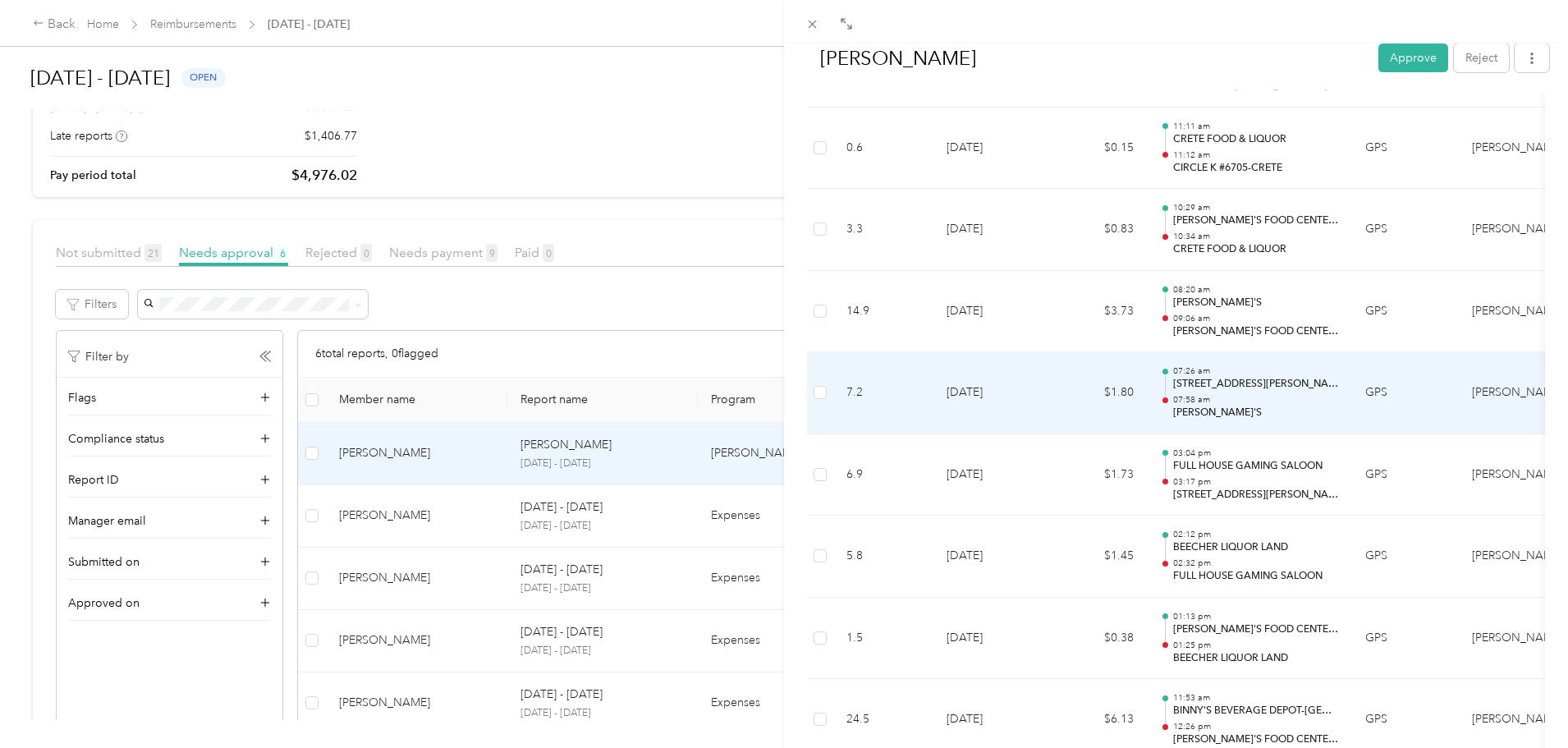
click at [1120, 379] on td "$1.80" at bounding box center [1097, 393] width 98 height 82
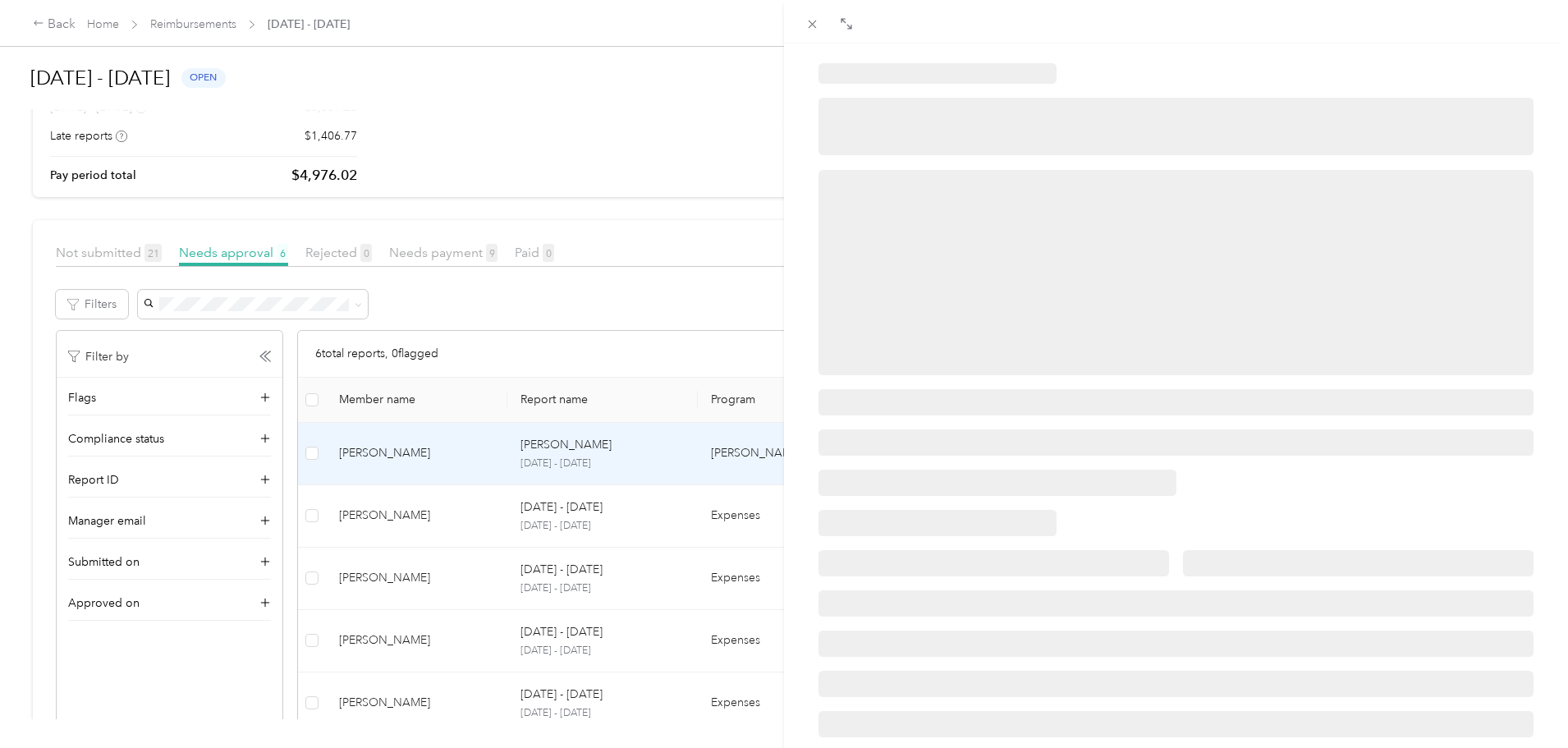
scroll to position [0, 0]
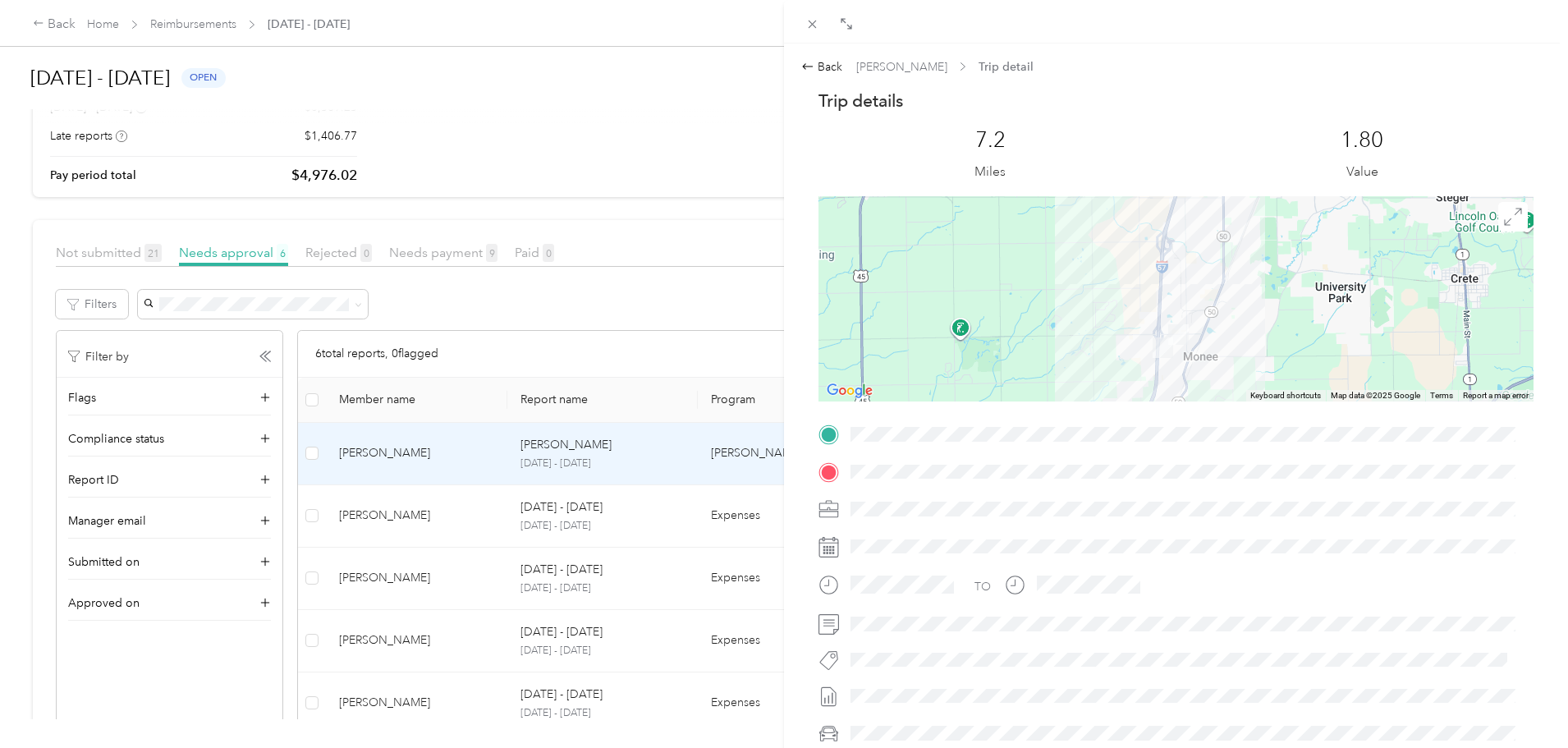
click at [1119, 375] on div at bounding box center [1176, 298] width 715 height 205
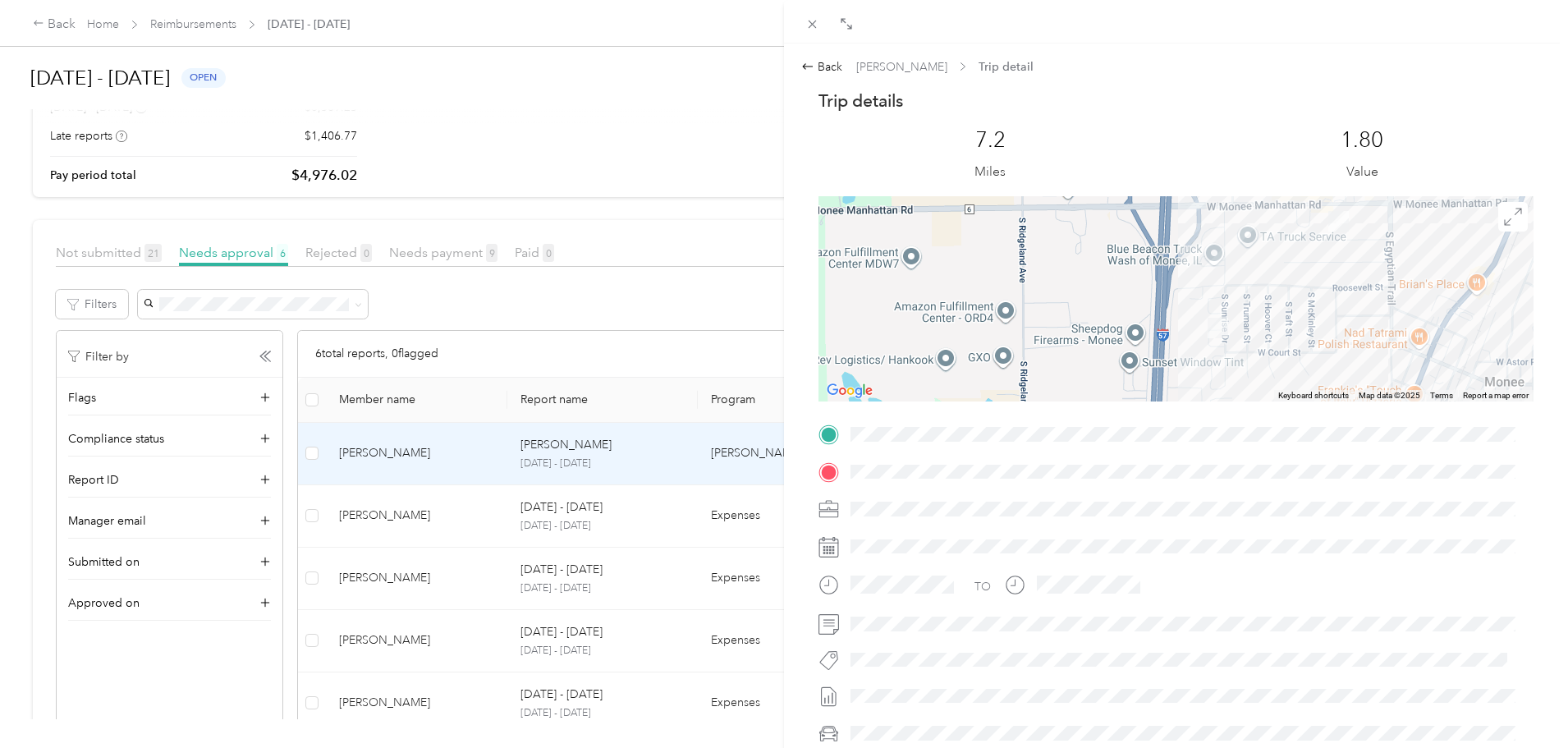
drag, startPoint x: 1125, startPoint y: 353, endPoint x: 920, endPoint y: 407, distance: 212.0
click at [920, 407] on div "Trip details This trip cannot be edited because it is either under review, appr…" at bounding box center [1176, 455] width 715 height 731
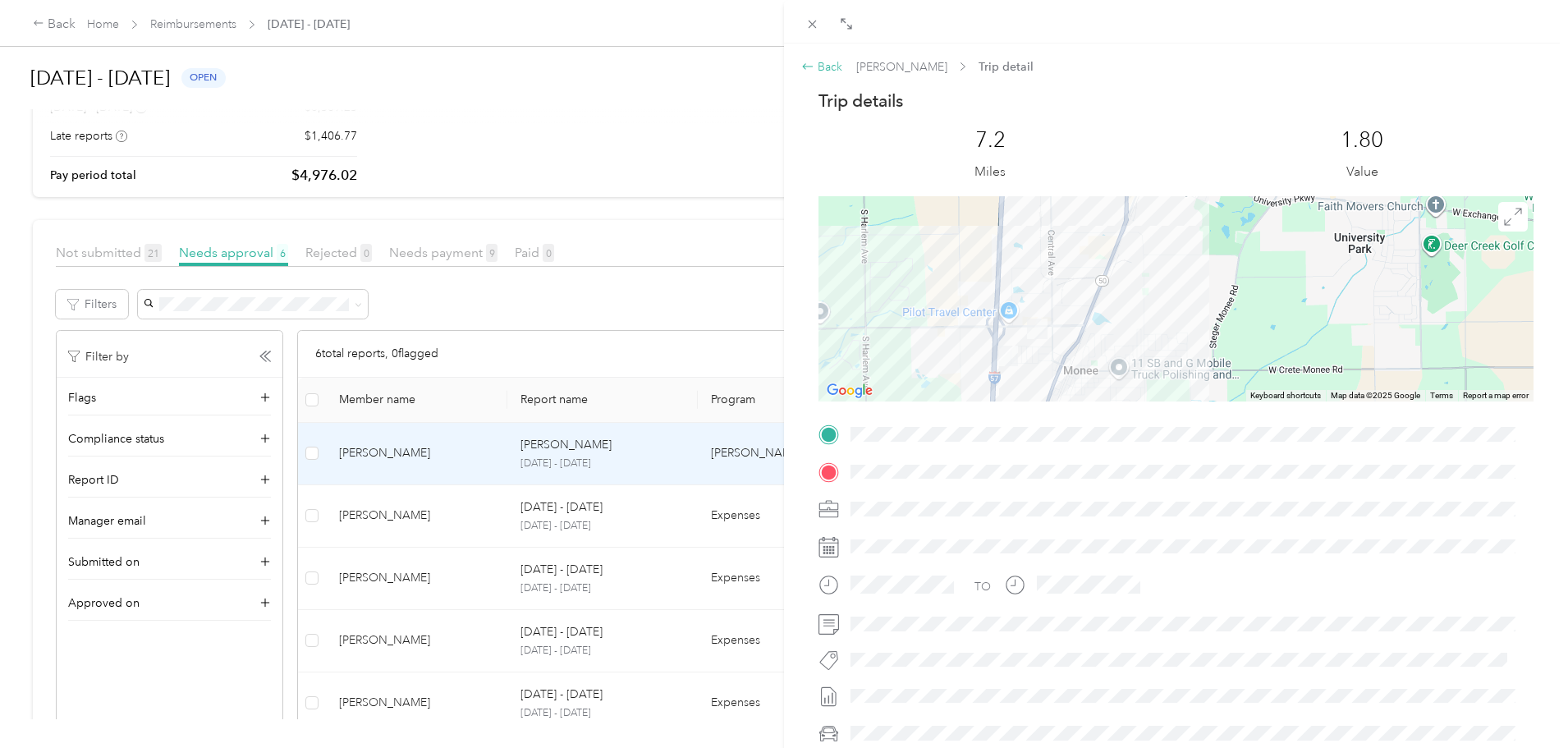
click at [837, 71] on div "Back" at bounding box center [821, 66] width 41 height 18
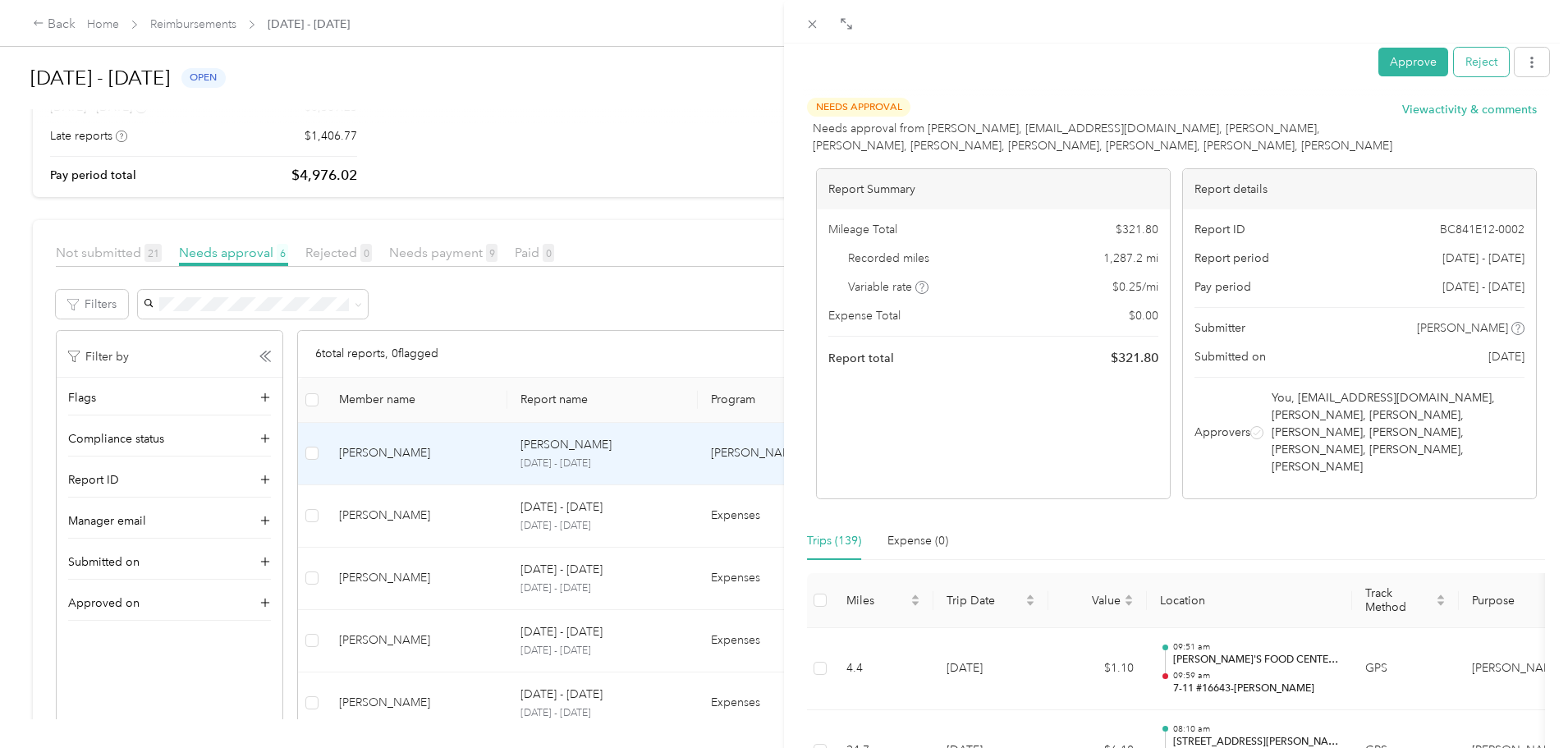
click at [1489, 66] on button "Reject" at bounding box center [1481, 62] width 55 height 29
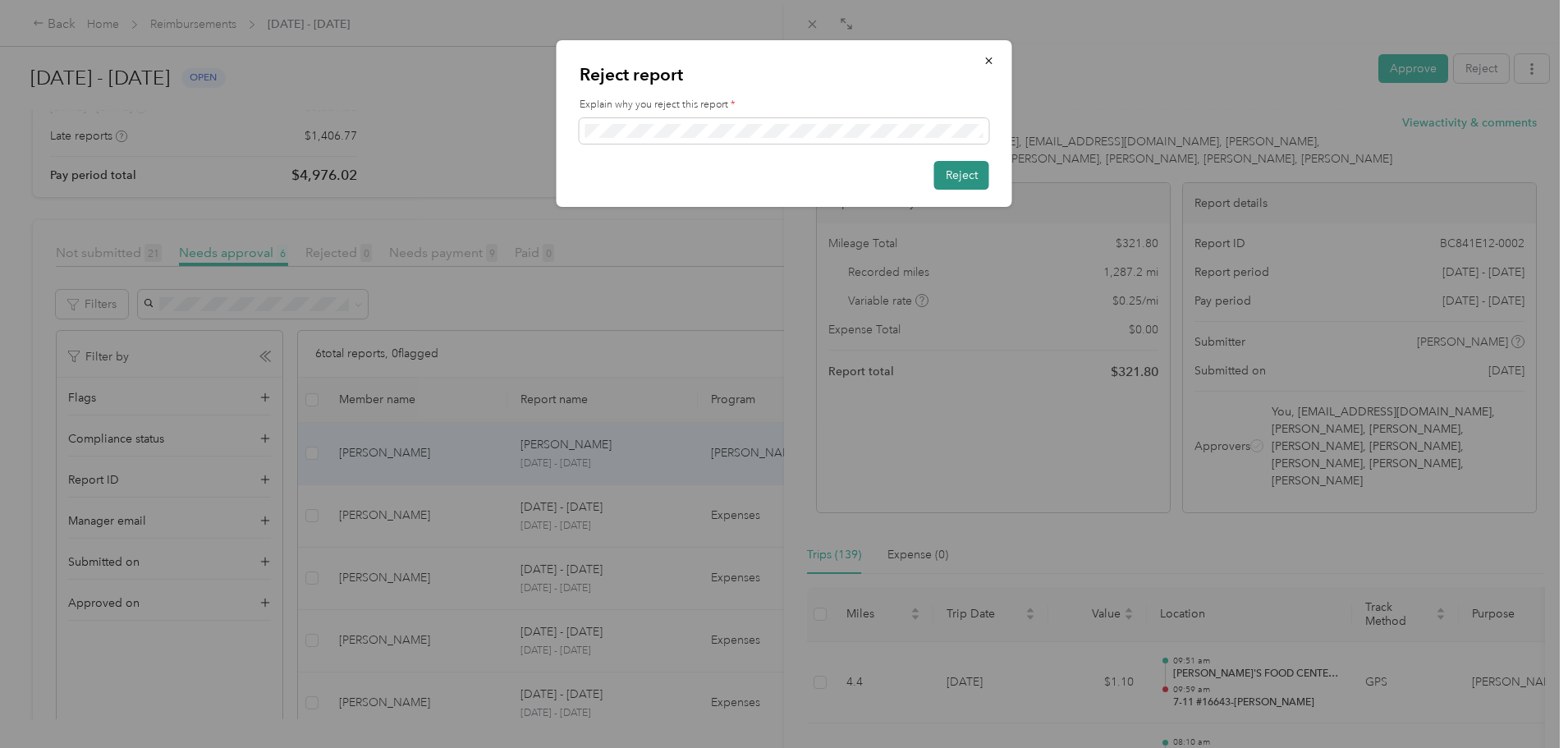
click at [947, 175] on button "Reject" at bounding box center [961, 175] width 55 height 29
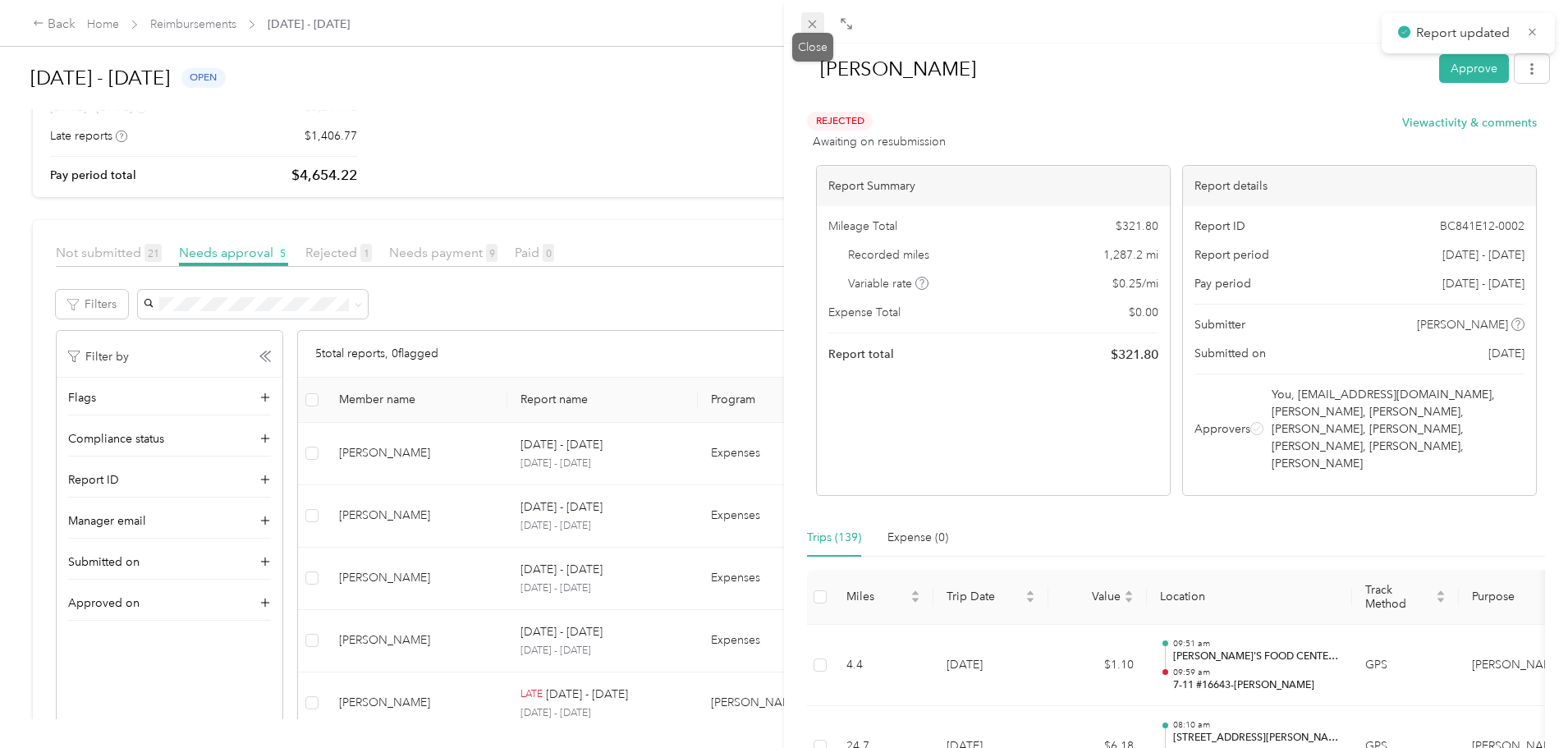
click at [809, 27] on icon at bounding box center [813, 24] width 8 height 8
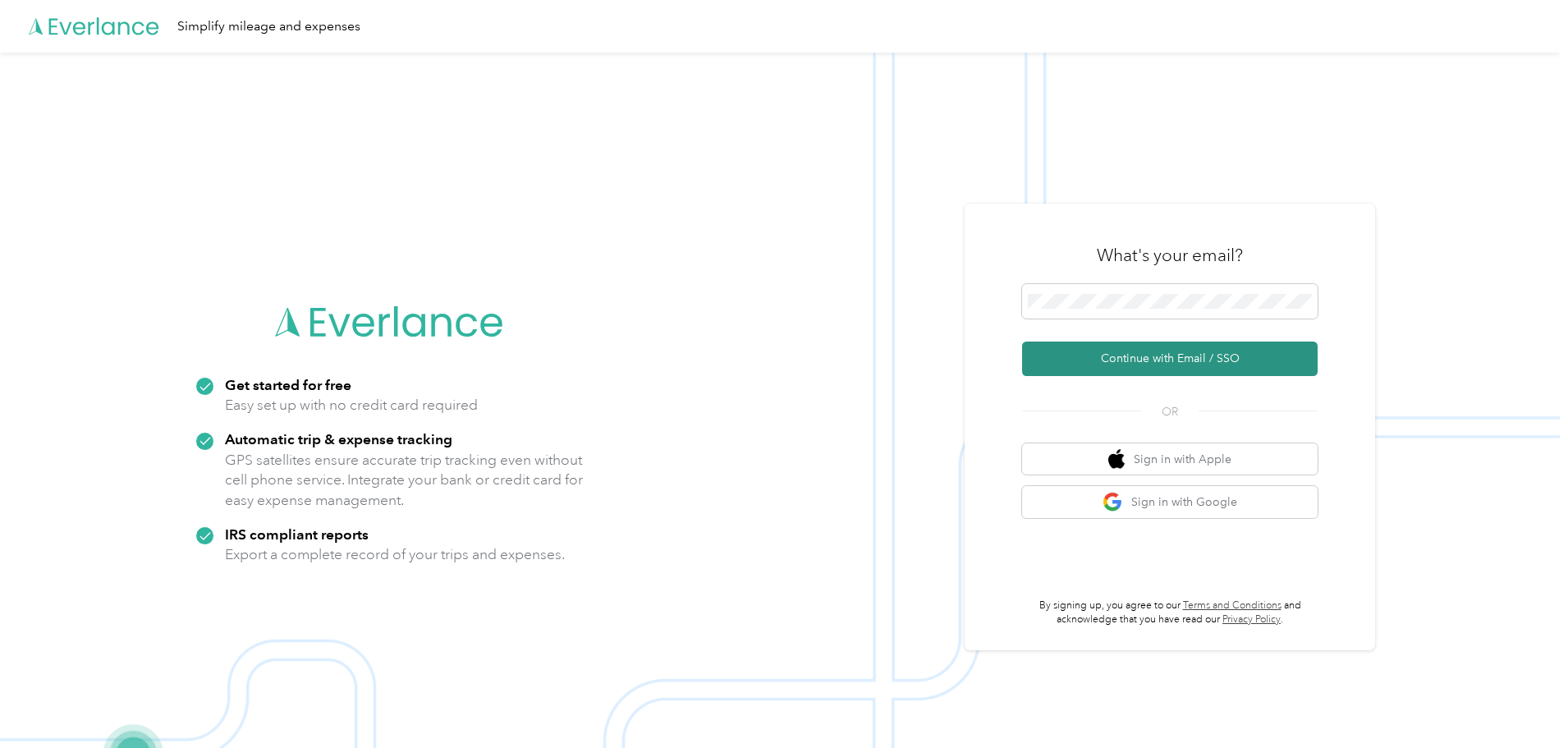
click at [1211, 360] on button "Continue with Email / SSO" at bounding box center [1170, 358] width 296 height 34
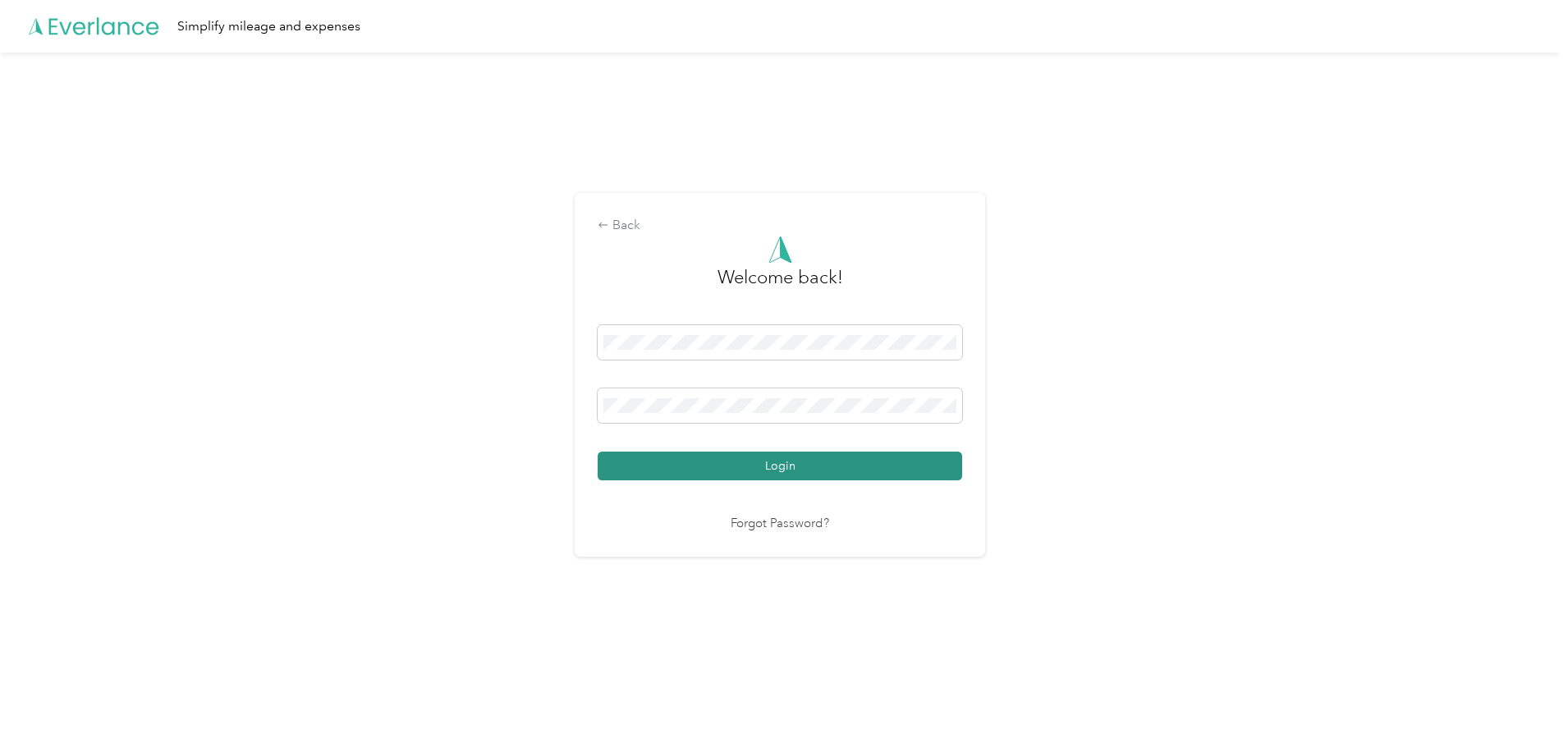
click at [766, 461] on button "Login" at bounding box center [780, 466] width 365 height 29
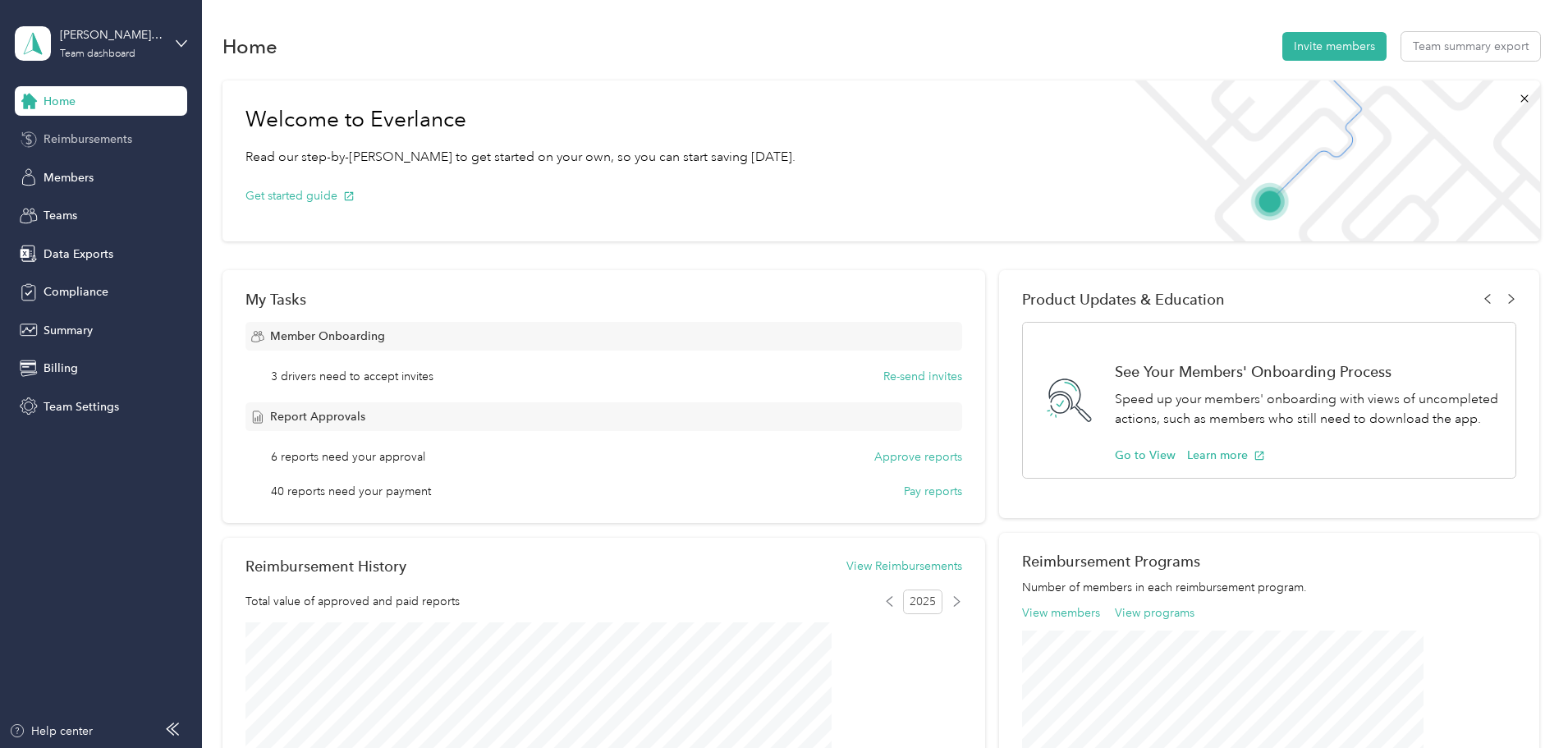
click at [93, 144] on span "Reimbursements" at bounding box center [87, 139] width 88 height 18
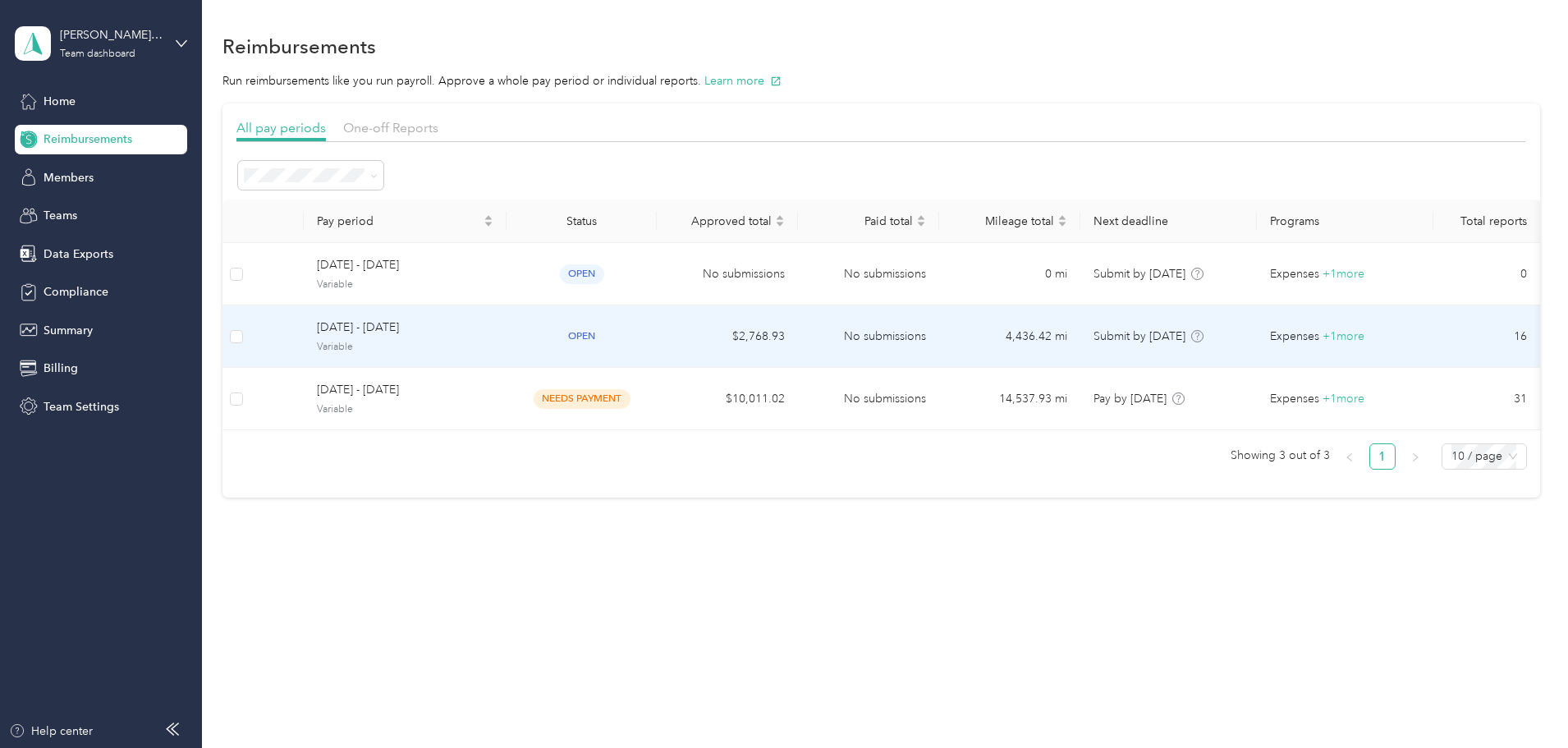
click at [797, 340] on td "$2,768.93" at bounding box center [727, 336] width 141 height 62
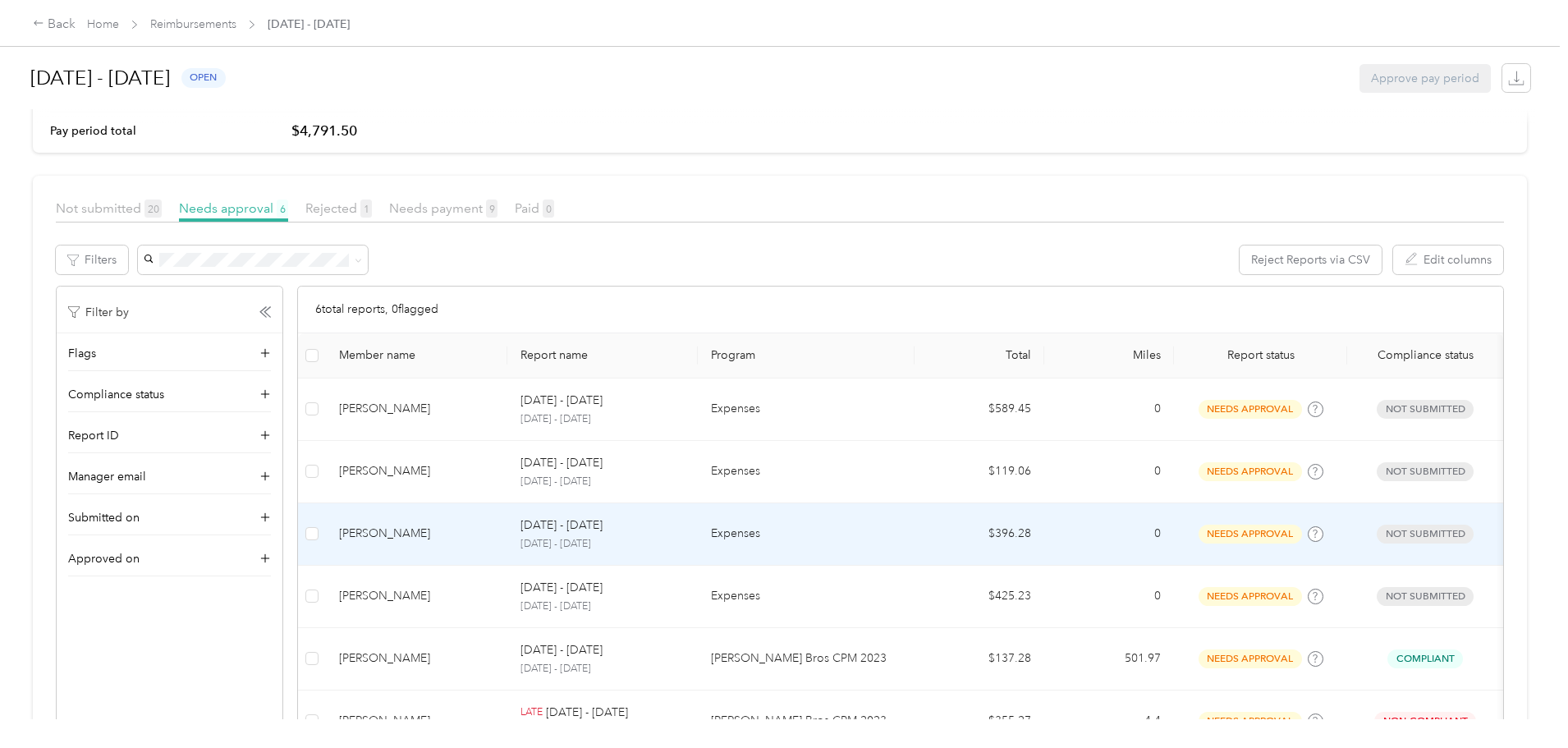
scroll to position [164, 0]
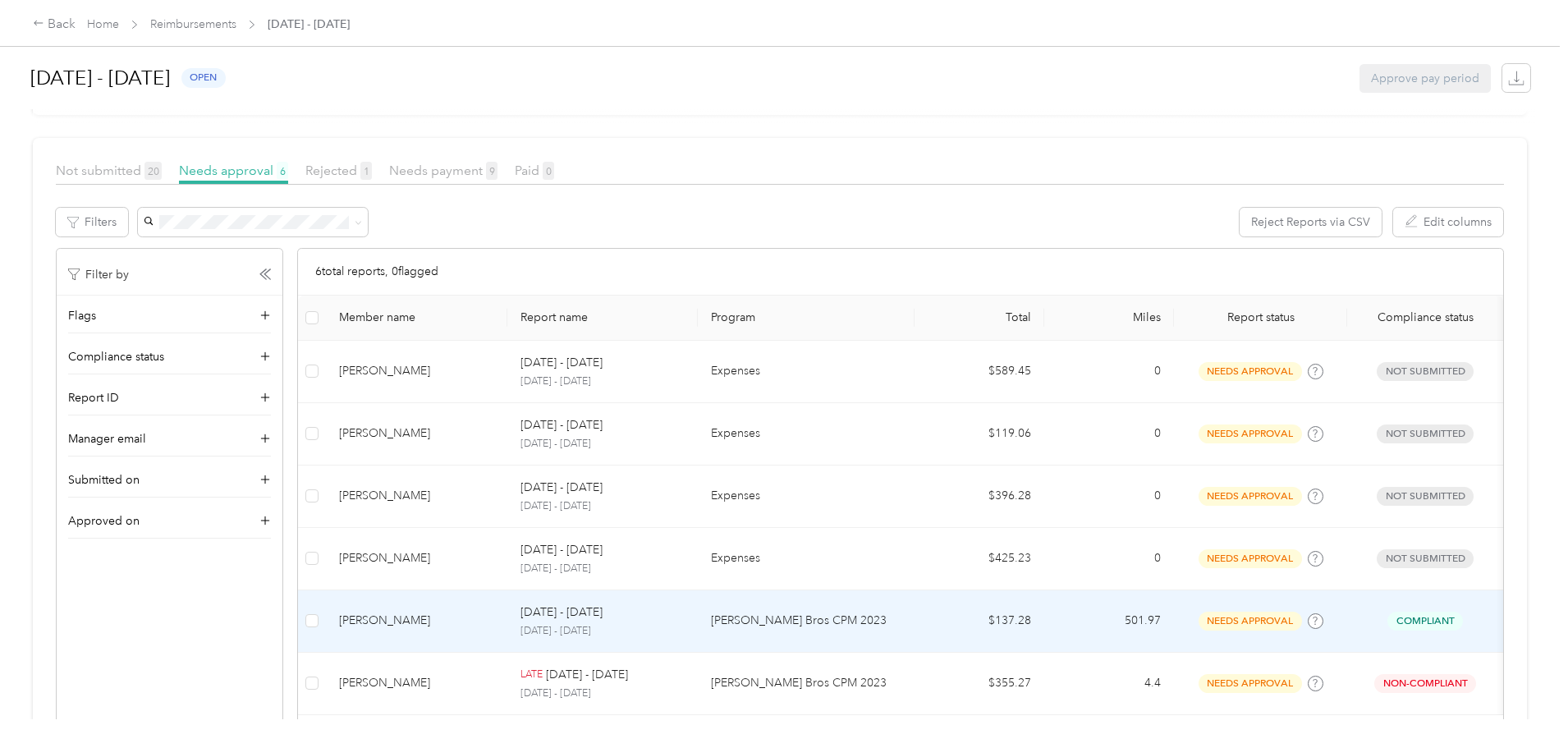
click at [820, 623] on p "[PERSON_NAME] Bros CPM 2023" at bounding box center [806, 620] width 191 height 18
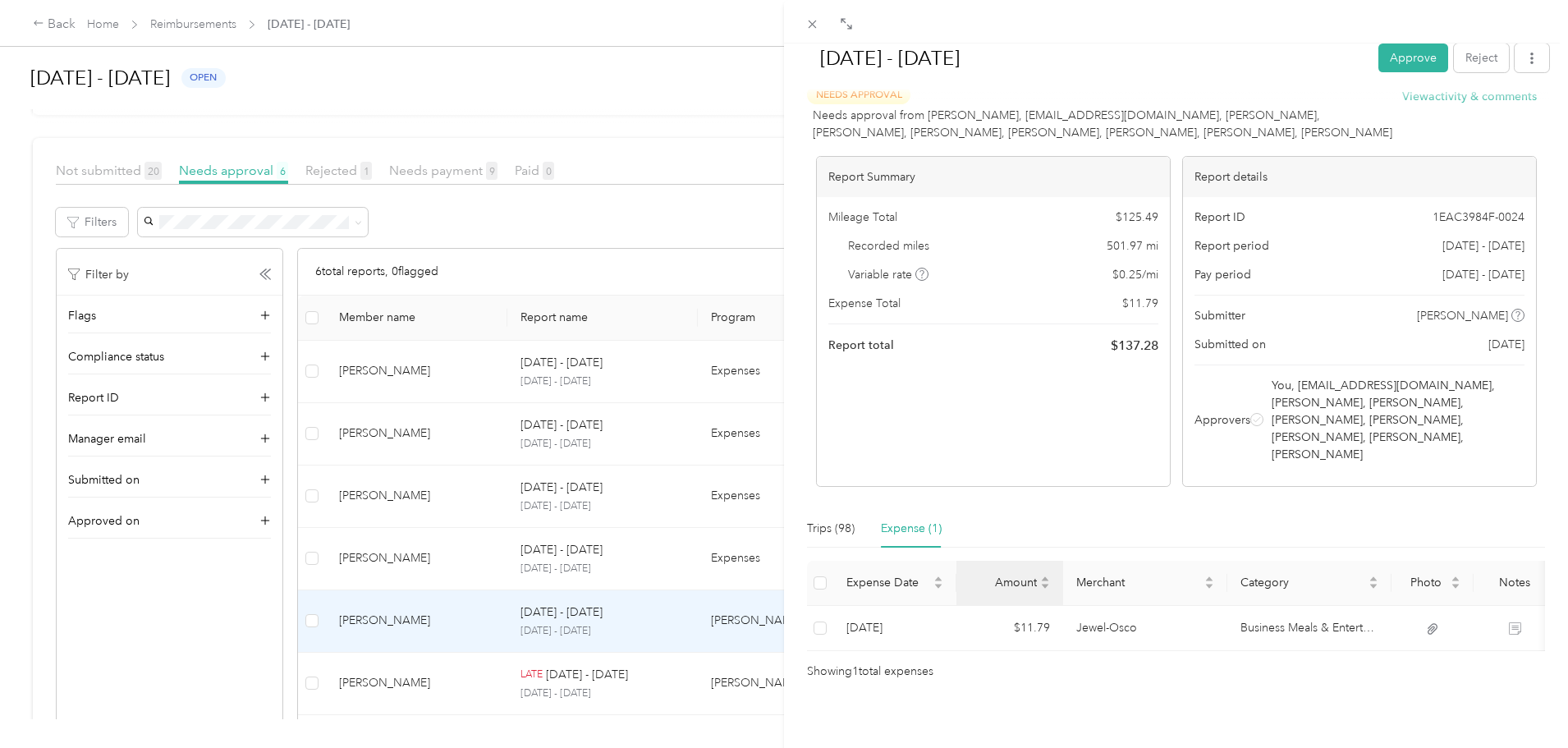
scroll to position [38, 0]
click at [843, 515] on div "Trips (98)" at bounding box center [830, 524] width 48 height 18
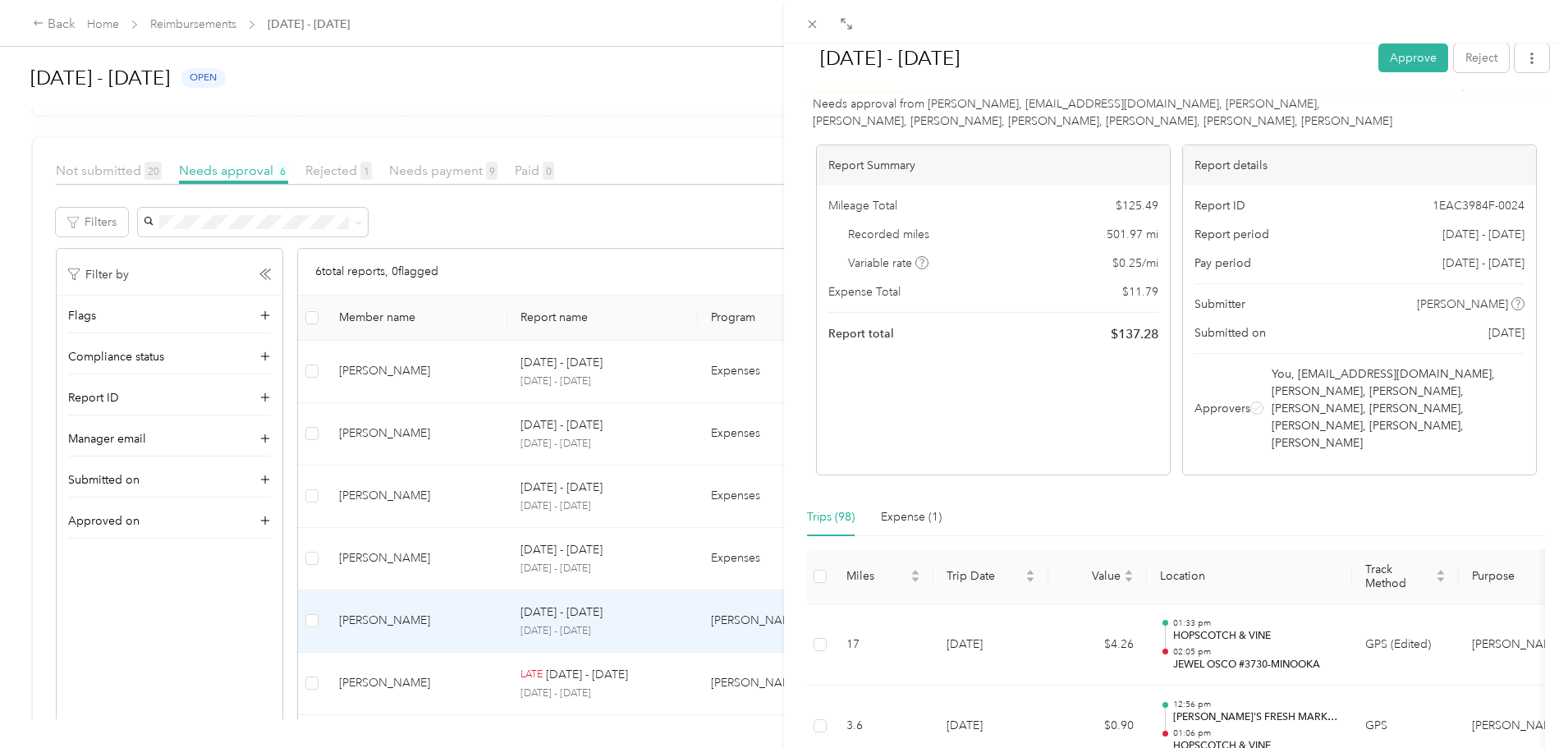
scroll to position [0, 0]
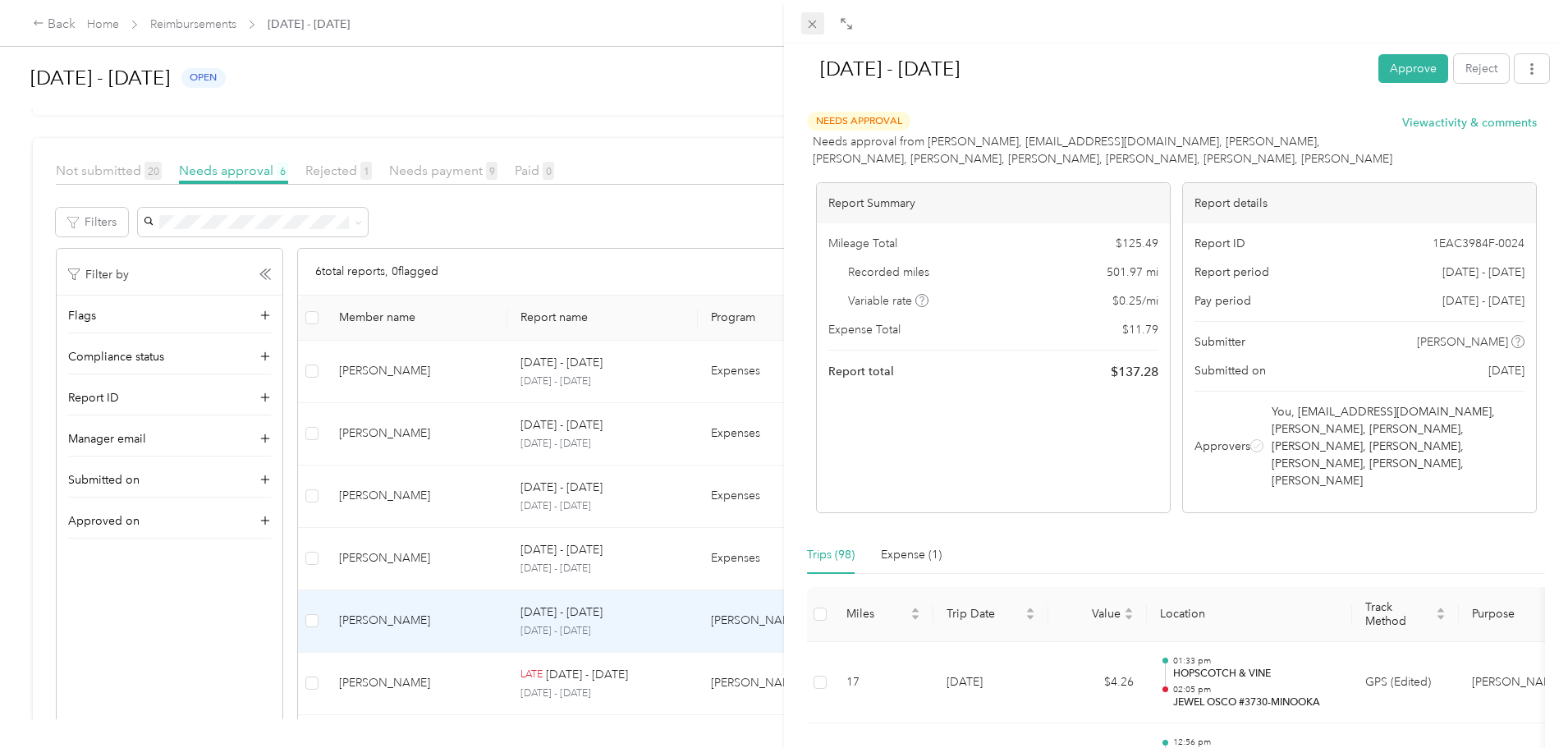
click at [817, 18] on icon at bounding box center [812, 24] width 14 height 14
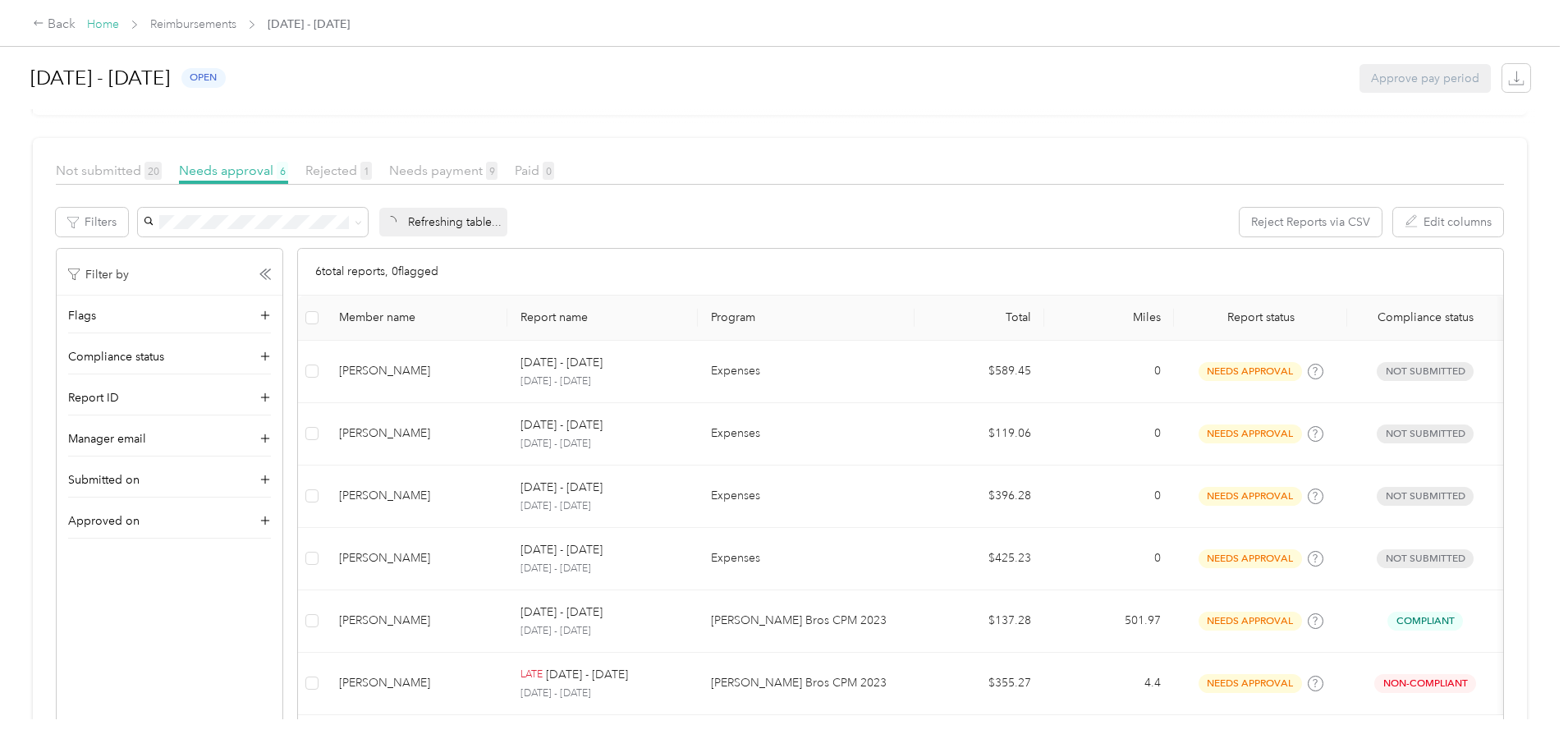
click at [119, 29] on link "Home" at bounding box center [103, 24] width 32 height 14
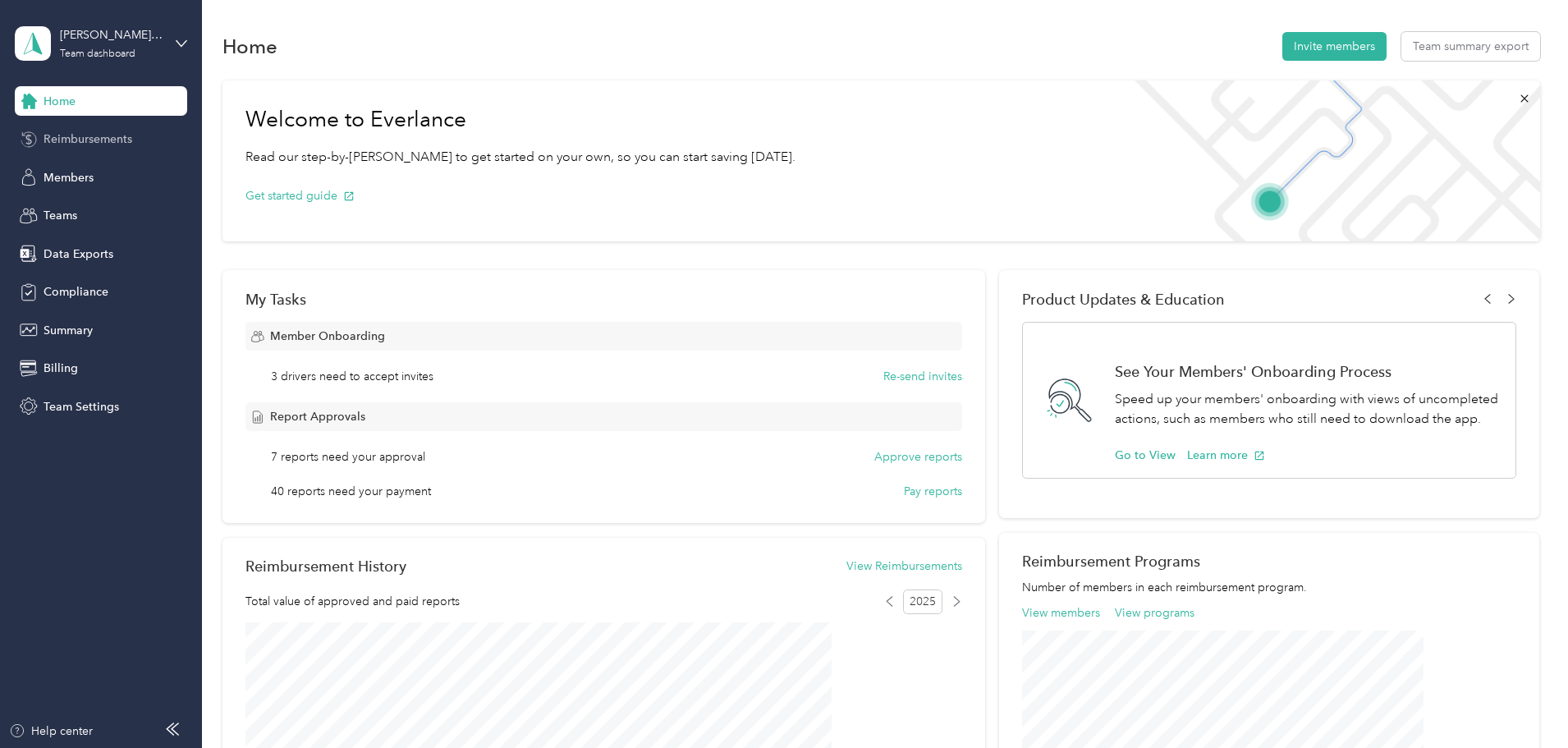
click at [99, 134] on span "Reimbursements" at bounding box center [87, 139] width 88 height 18
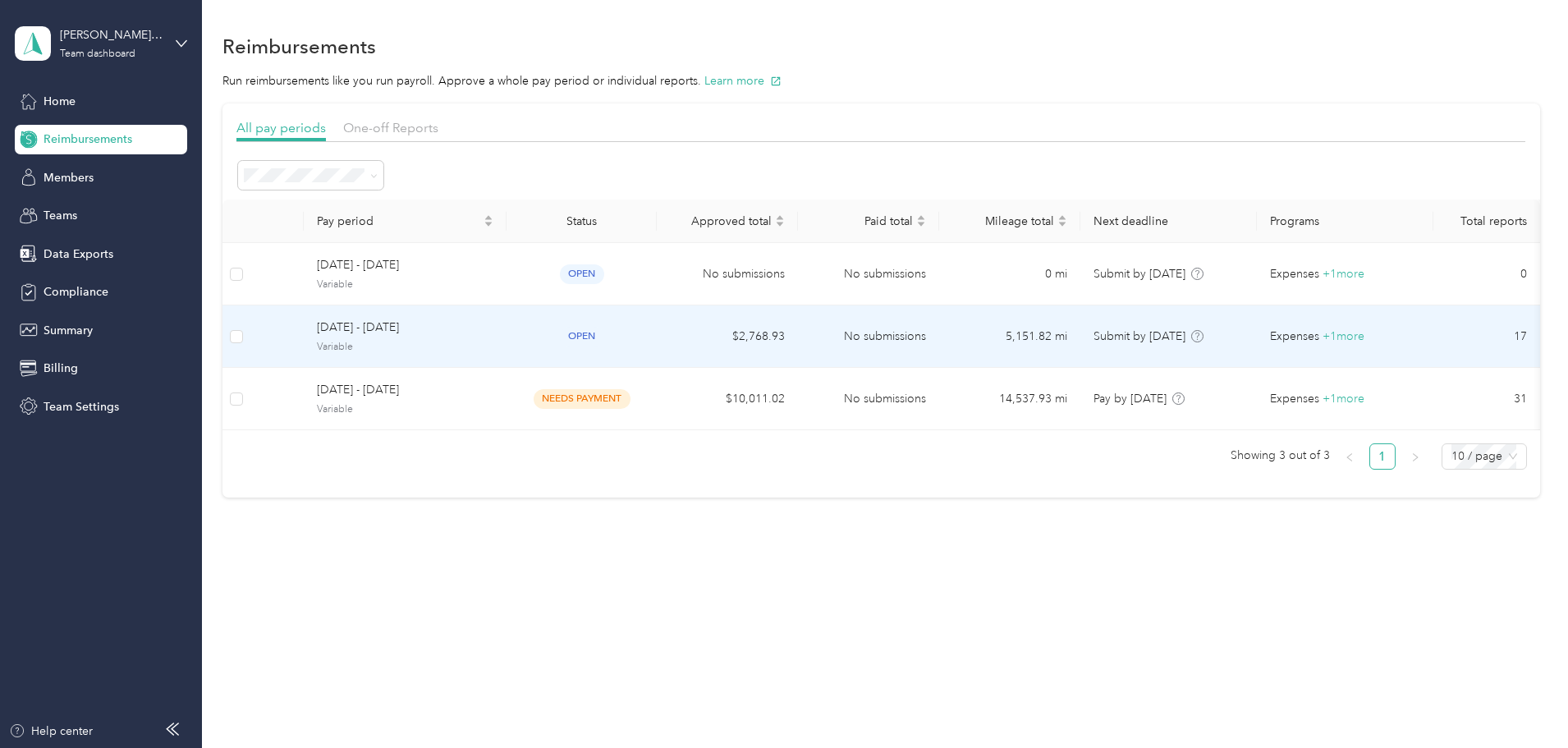
click at [797, 328] on td "$2,768.93" at bounding box center [727, 336] width 141 height 62
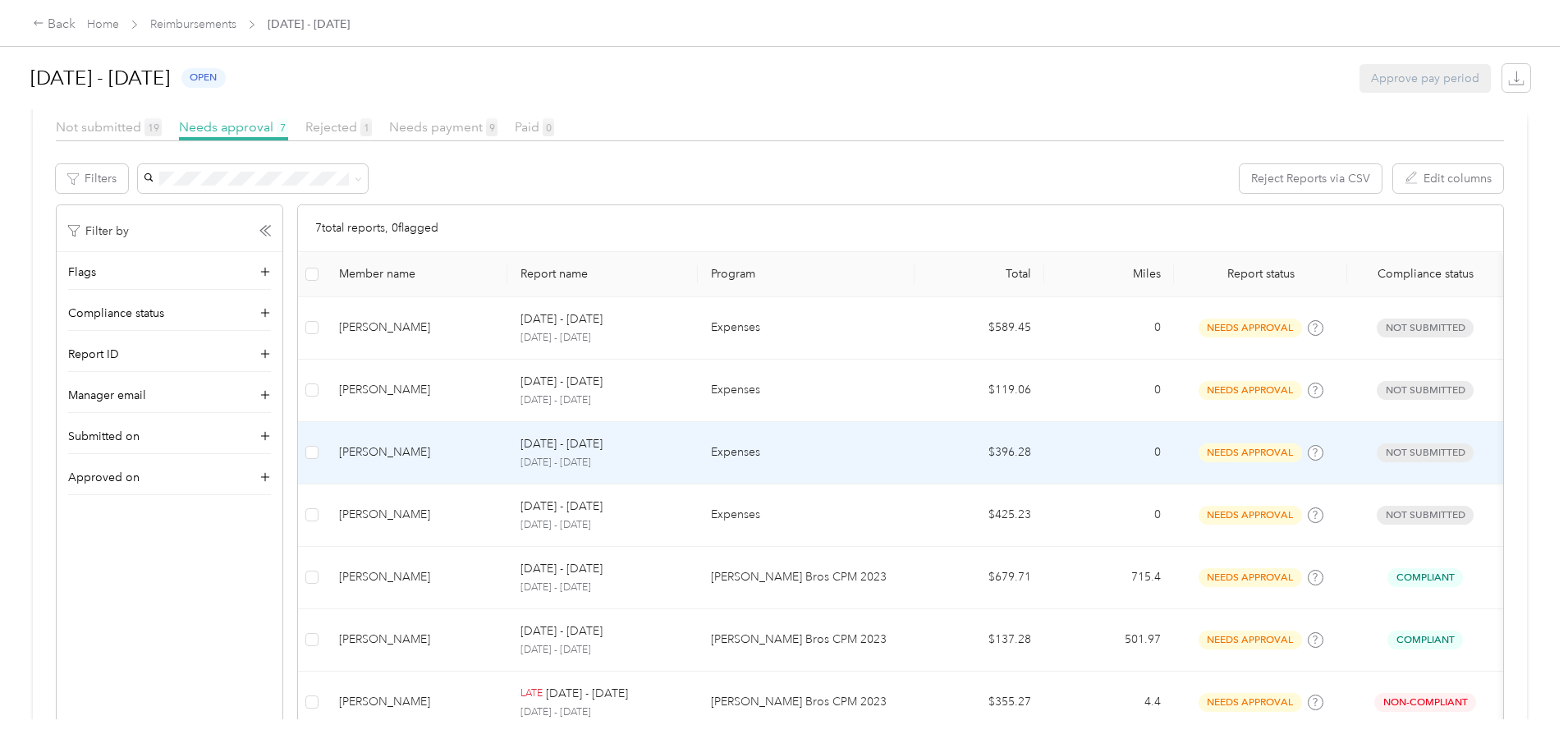
scroll to position [246, 0]
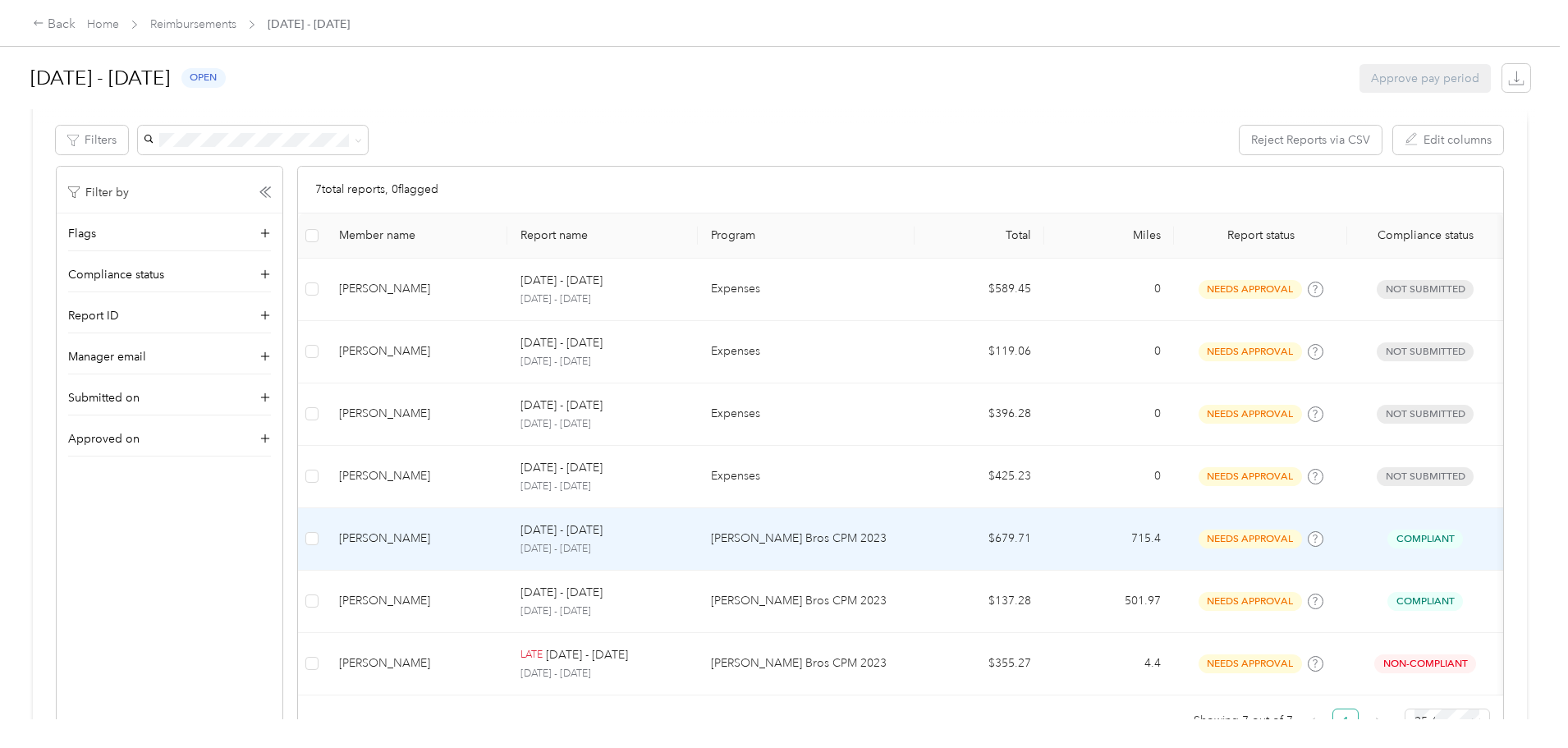
click at [803, 545] on p "[PERSON_NAME] Bros CPM 2023" at bounding box center [806, 538] width 191 height 18
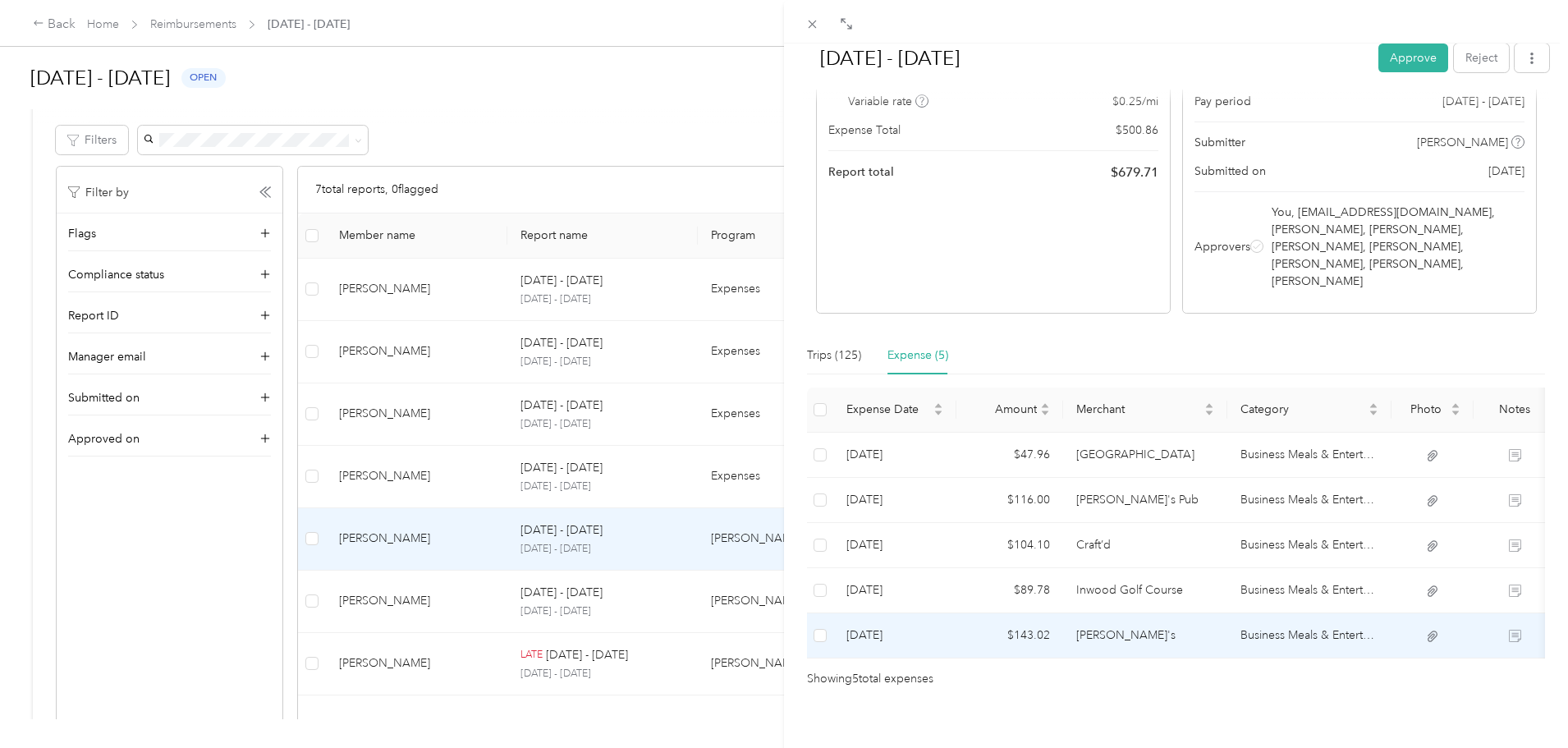
scroll to position [219, 0]
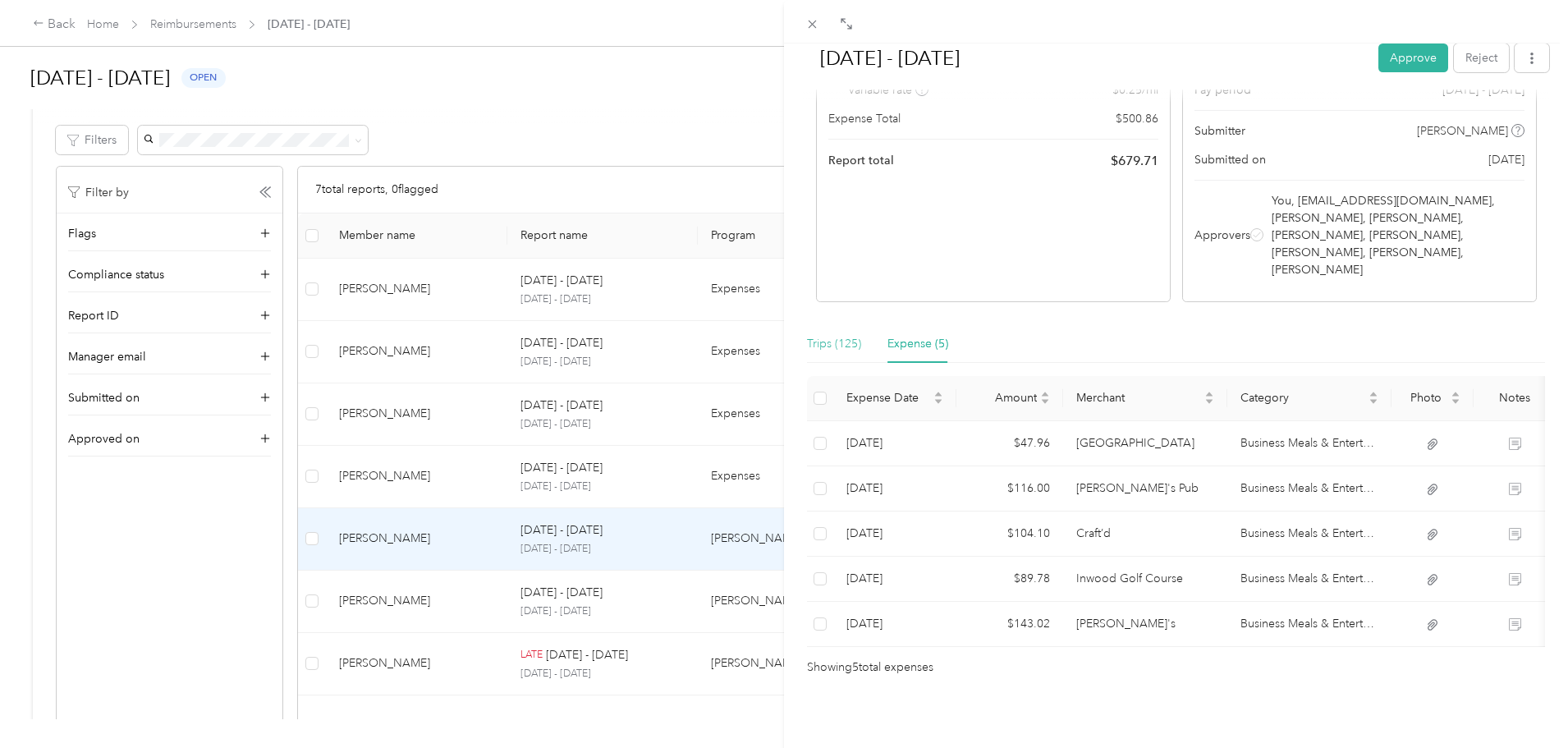
click at [838, 329] on div "Trips (125)" at bounding box center [834, 344] width 54 height 38
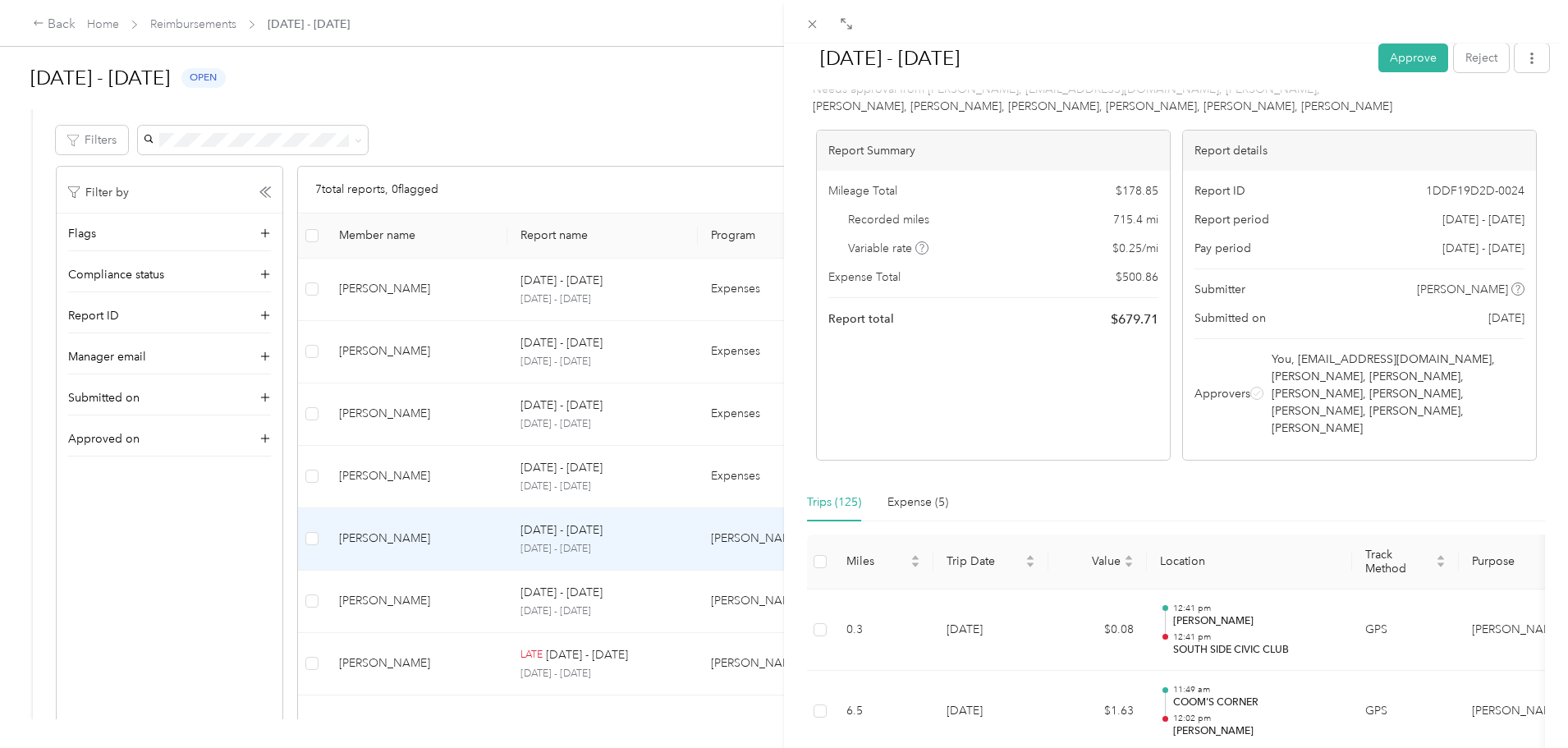
scroll to position [0, 0]
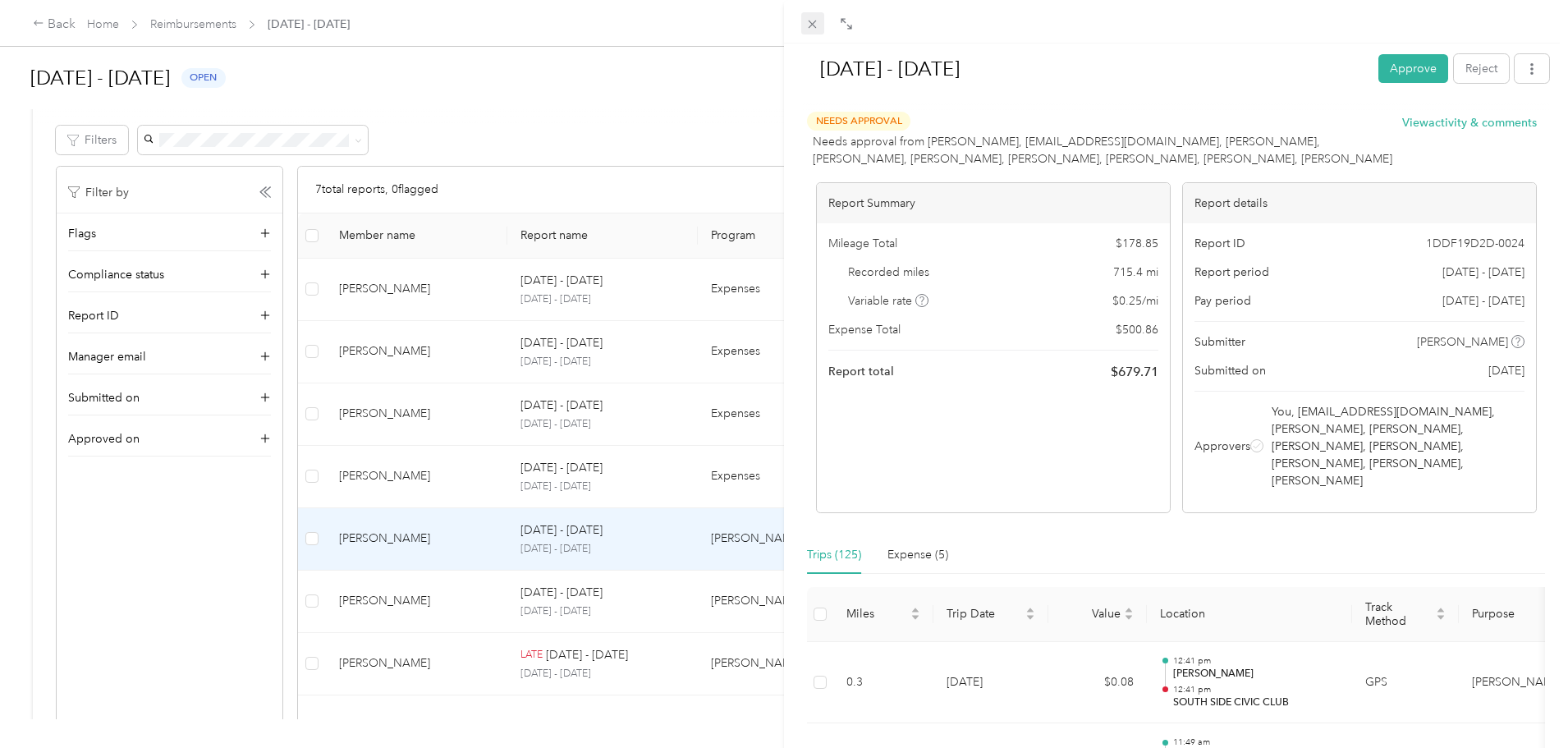
click at [808, 23] on icon at bounding box center [812, 24] width 14 height 14
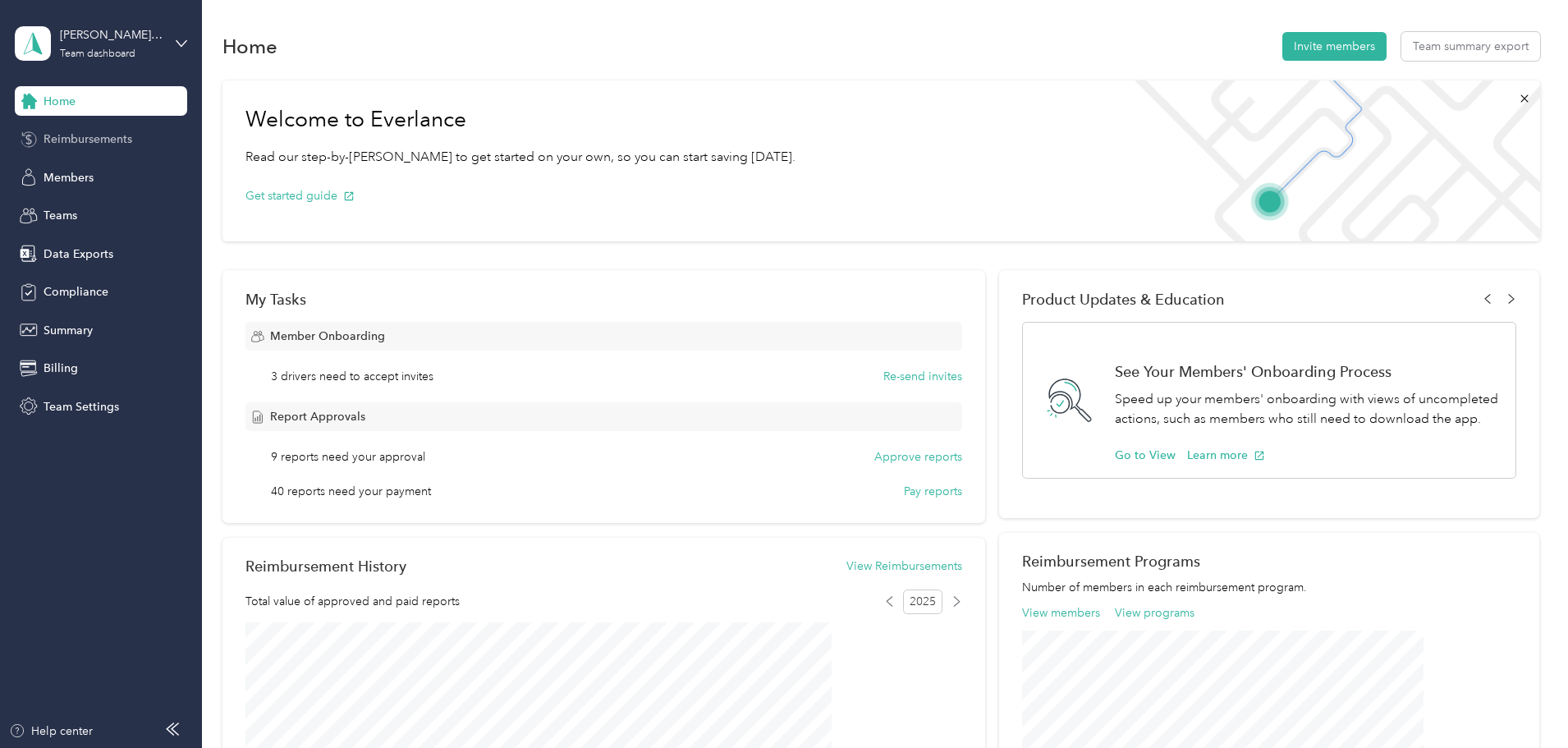
click at [139, 129] on div "Reimbursements" at bounding box center [101, 139] width 172 height 29
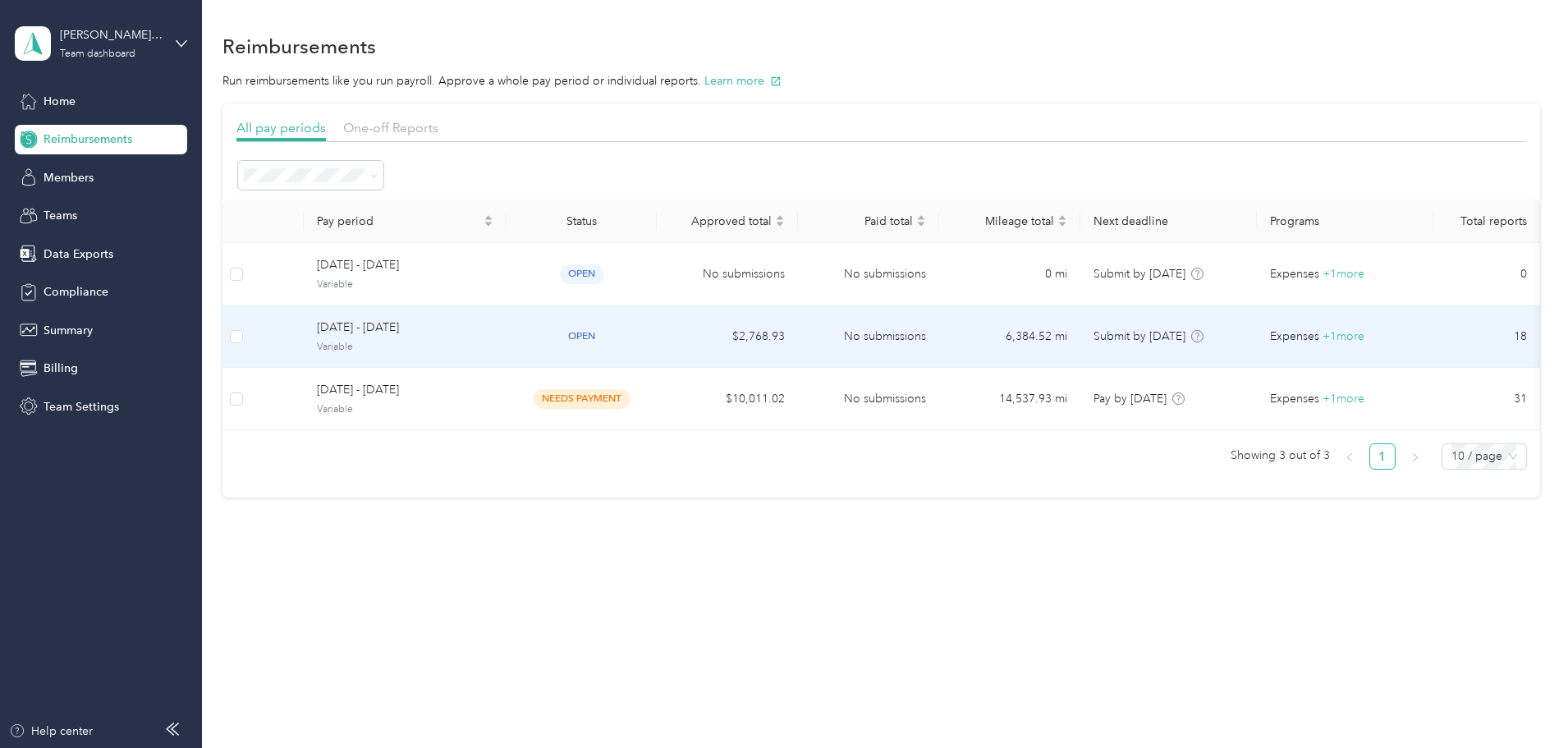
click at [939, 339] on td "No submissions" at bounding box center [868, 336] width 141 height 62
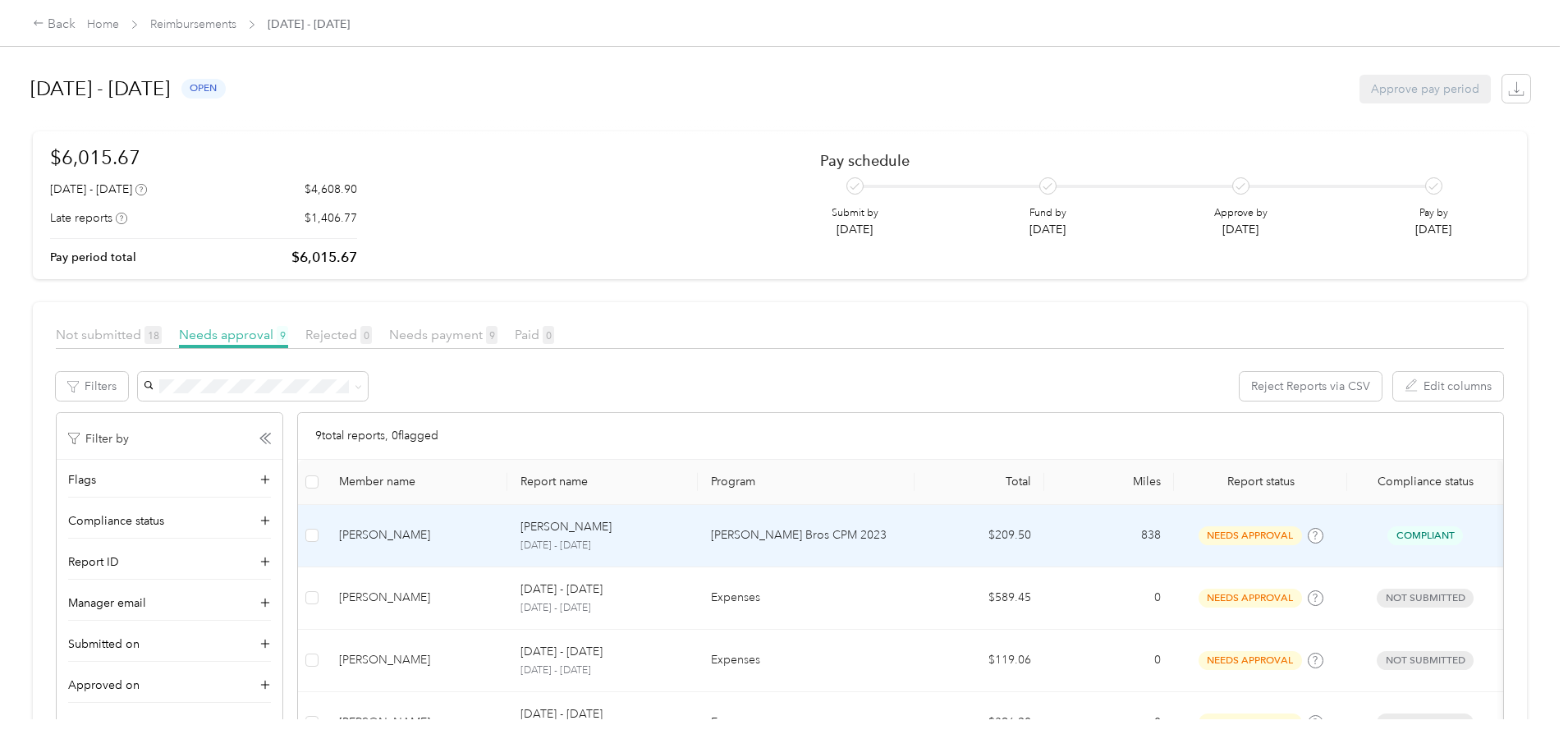
click at [828, 530] on p "[PERSON_NAME] Bros CPM 2023" at bounding box center [806, 535] width 191 height 18
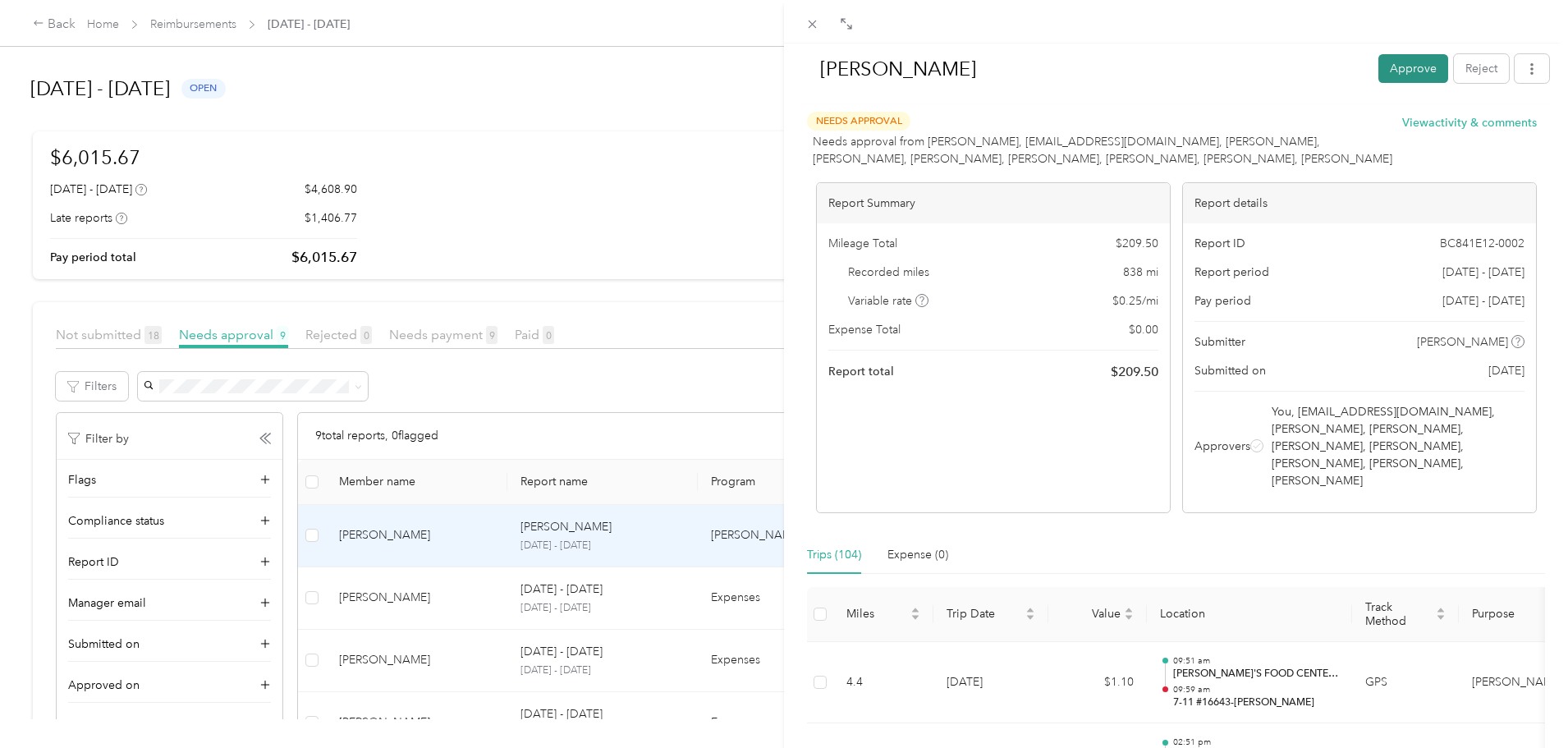
click at [1386, 70] on button "Approve" at bounding box center [1413, 68] width 70 height 29
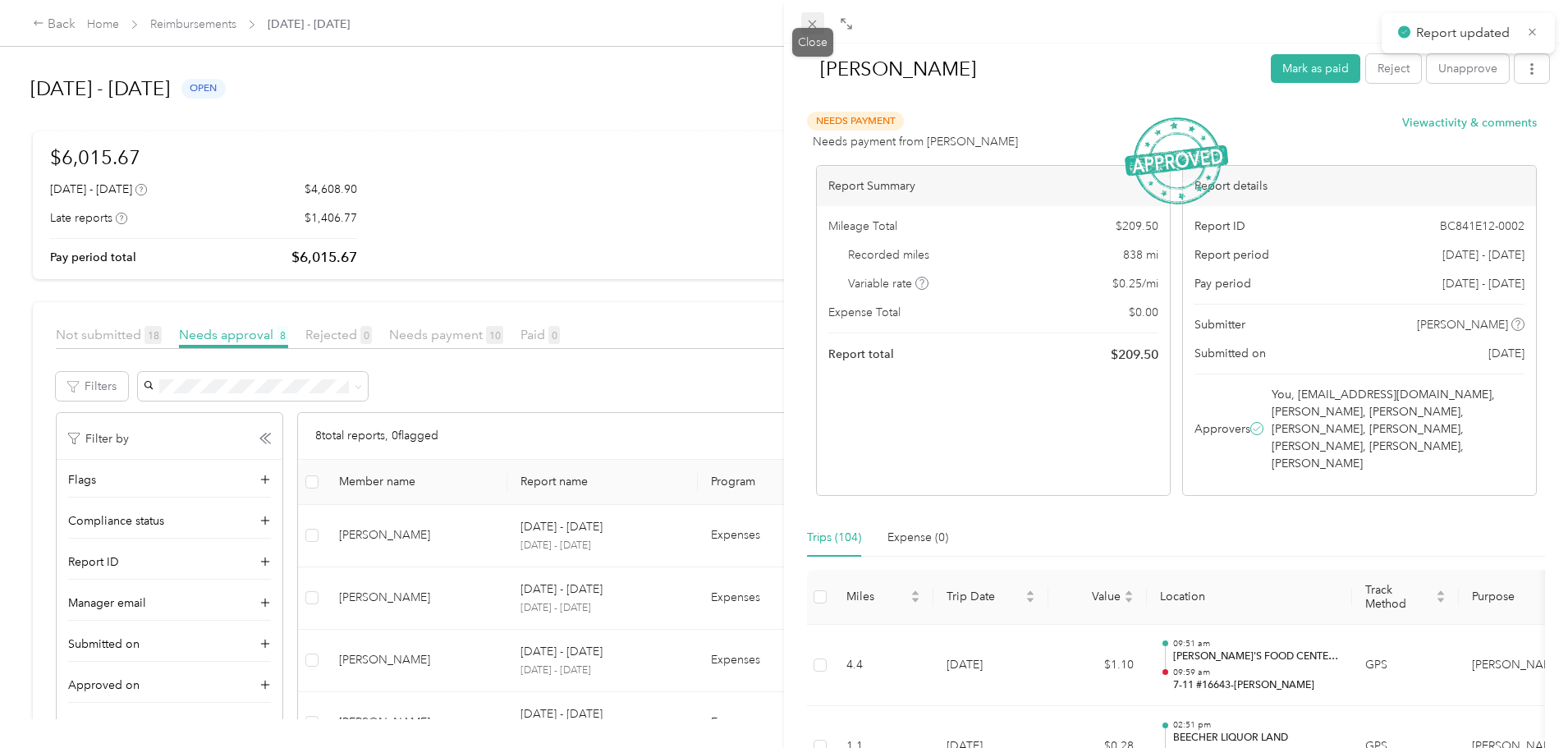
click at [813, 25] on icon at bounding box center [812, 24] width 14 height 14
